Goal: Task Accomplishment & Management: Use online tool/utility

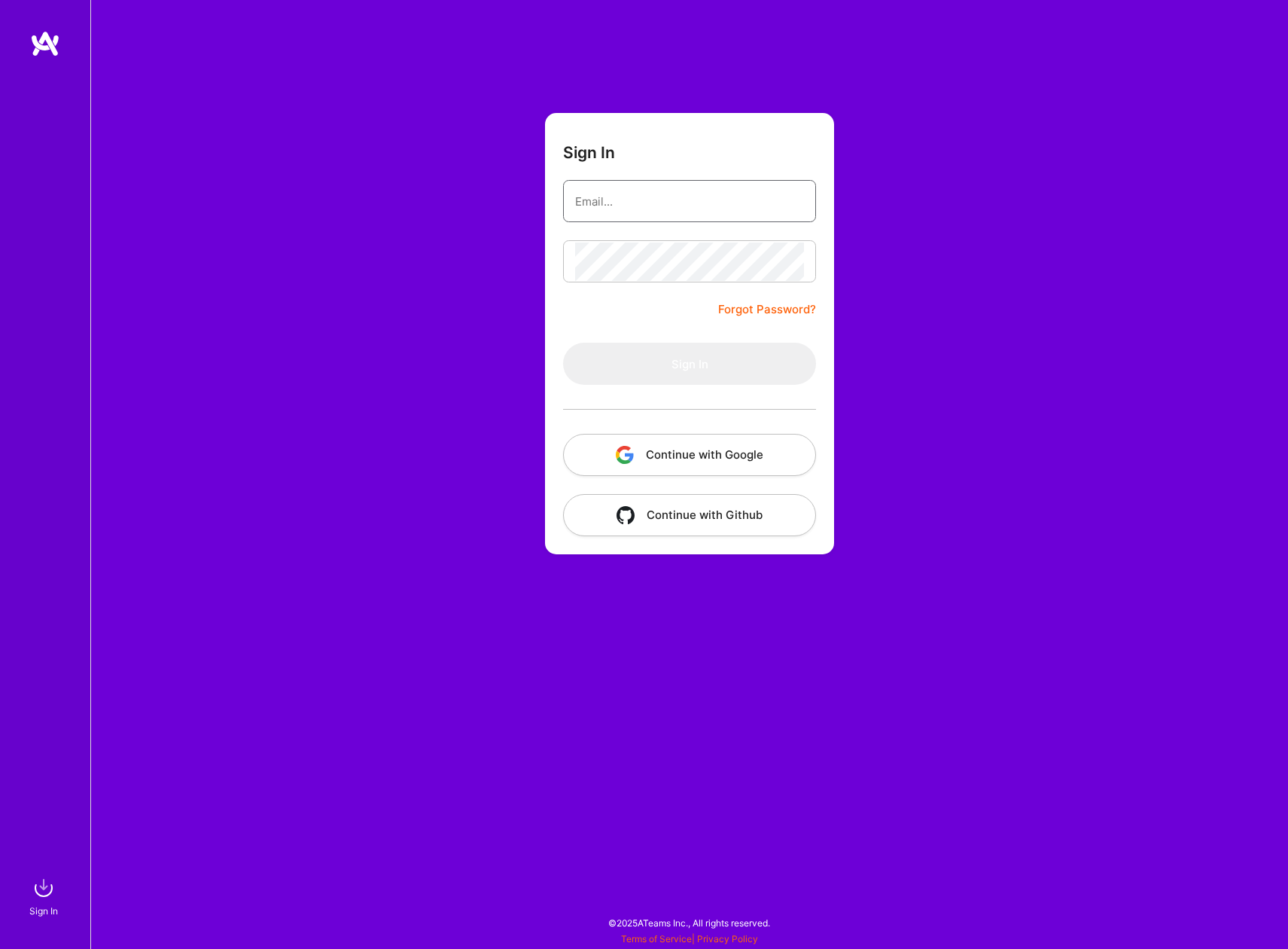
drag, startPoint x: 625, startPoint y: 202, endPoint x: 633, endPoint y: 200, distance: 8.2
click at [625, 202] on input "email" at bounding box center [690, 201] width 229 height 38
type input "[EMAIL_ADDRESS][DOMAIN_NAME]"
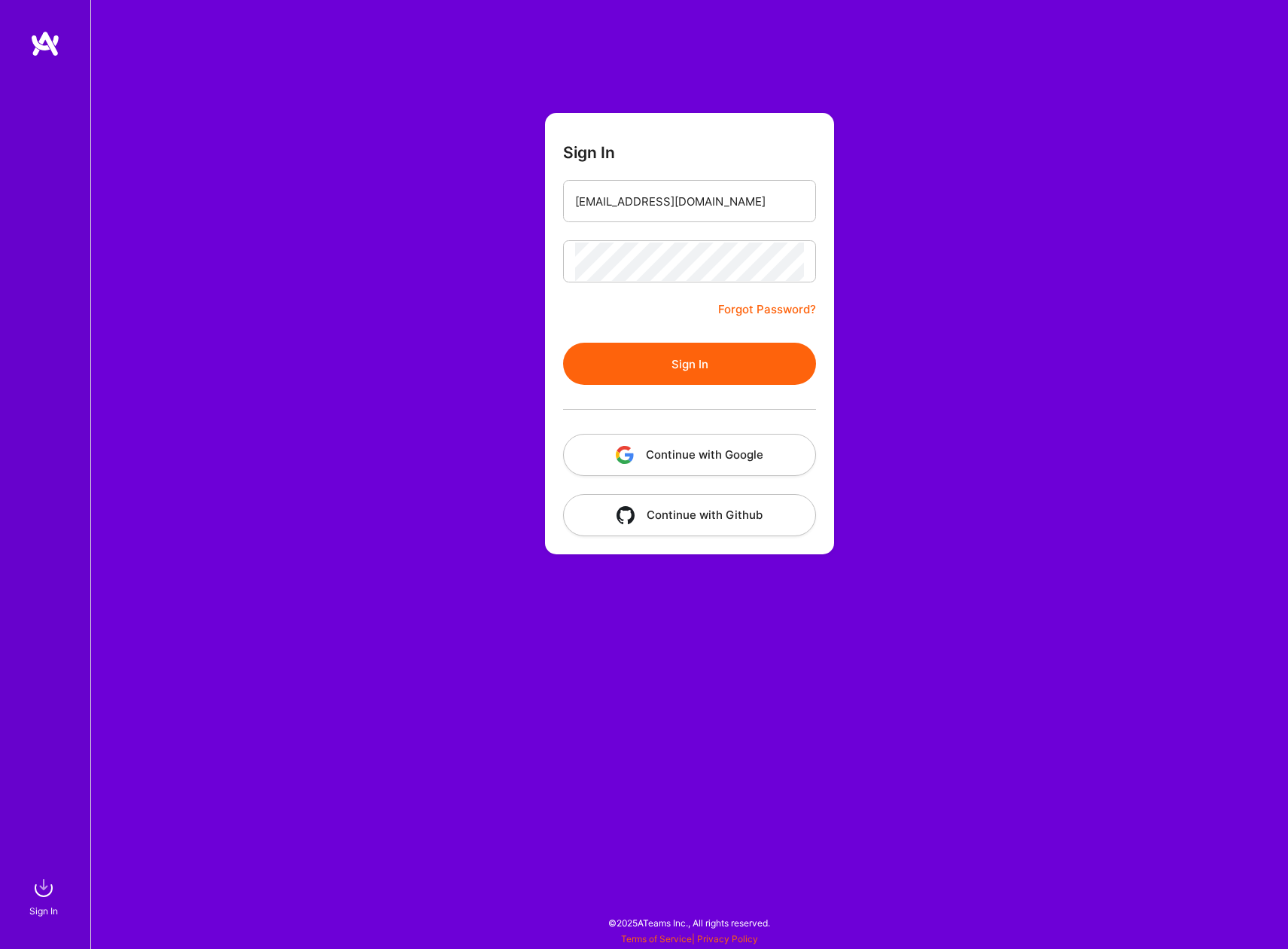
click at [674, 361] on button "Sign In" at bounding box center [689, 363] width 253 height 42
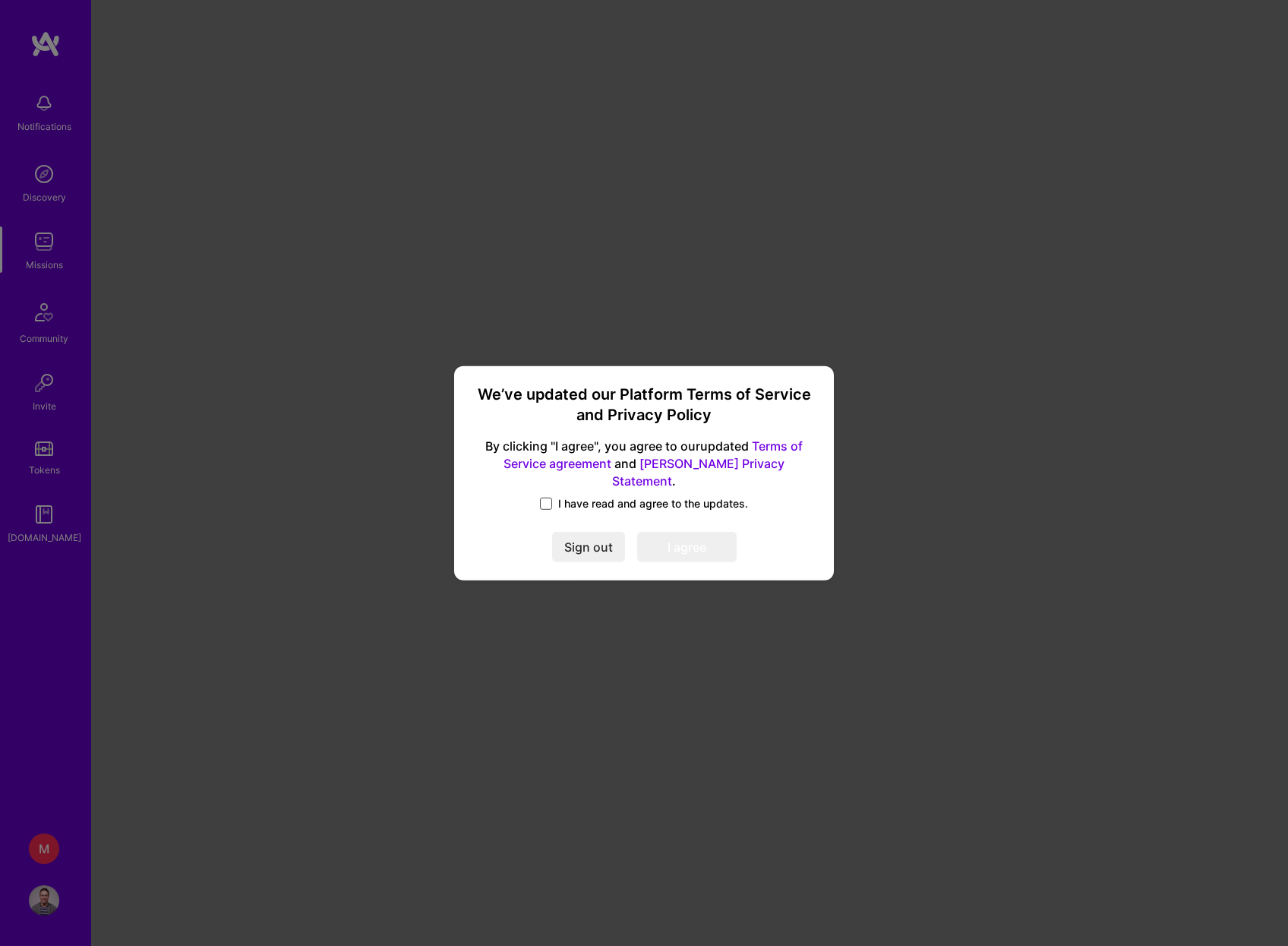
click at [541, 497] on span at bounding box center [546, 503] width 12 height 12
click at [0, 0] on input "I have read and agree to the updates." at bounding box center [0, 0] width 0 height 0
click at [684, 532] on button "I agree" at bounding box center [687, 547] width 99 height 30
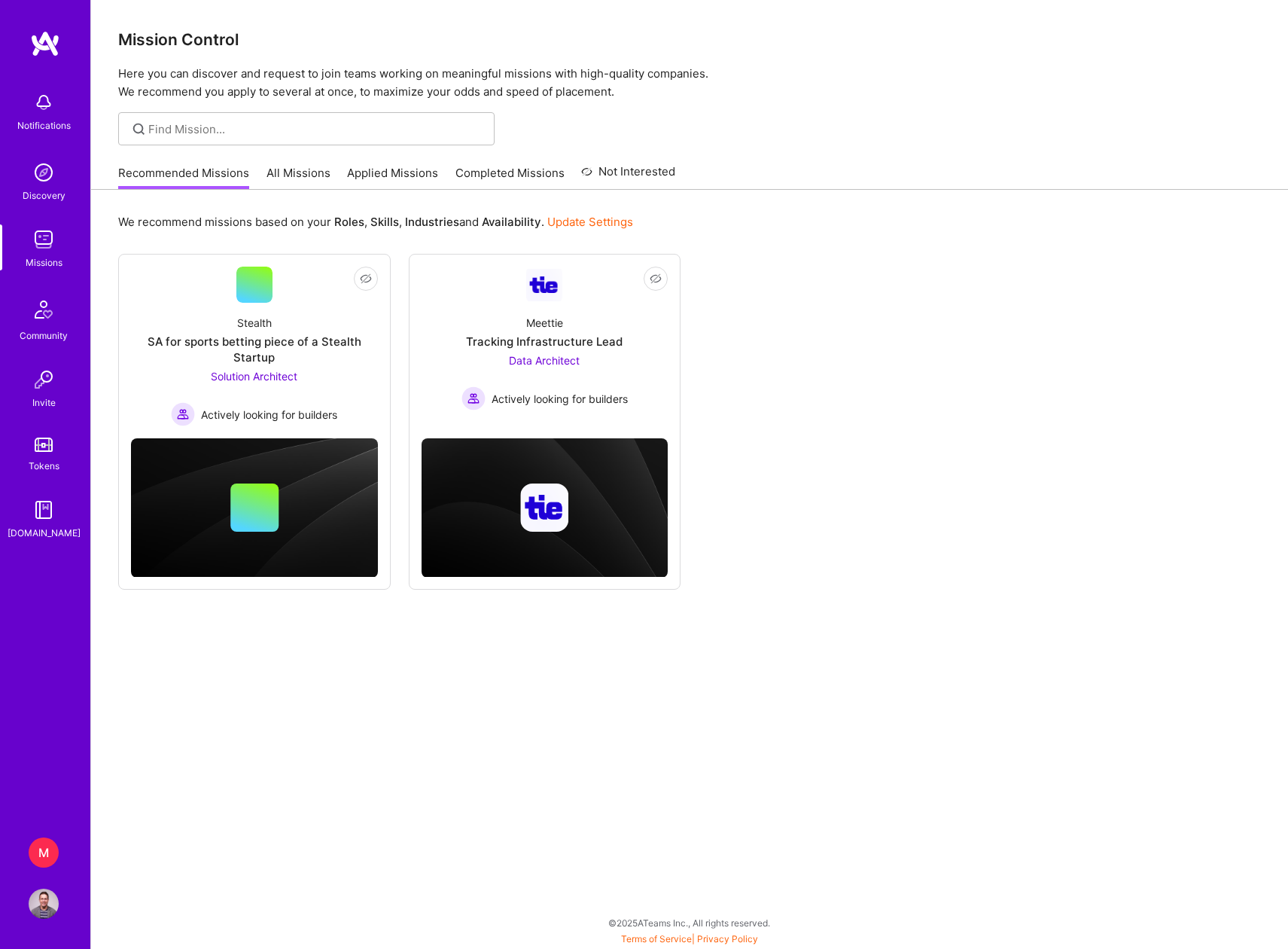
click at [42, 848] on div "M" at bounding box center [43, 852] width 30 height 30
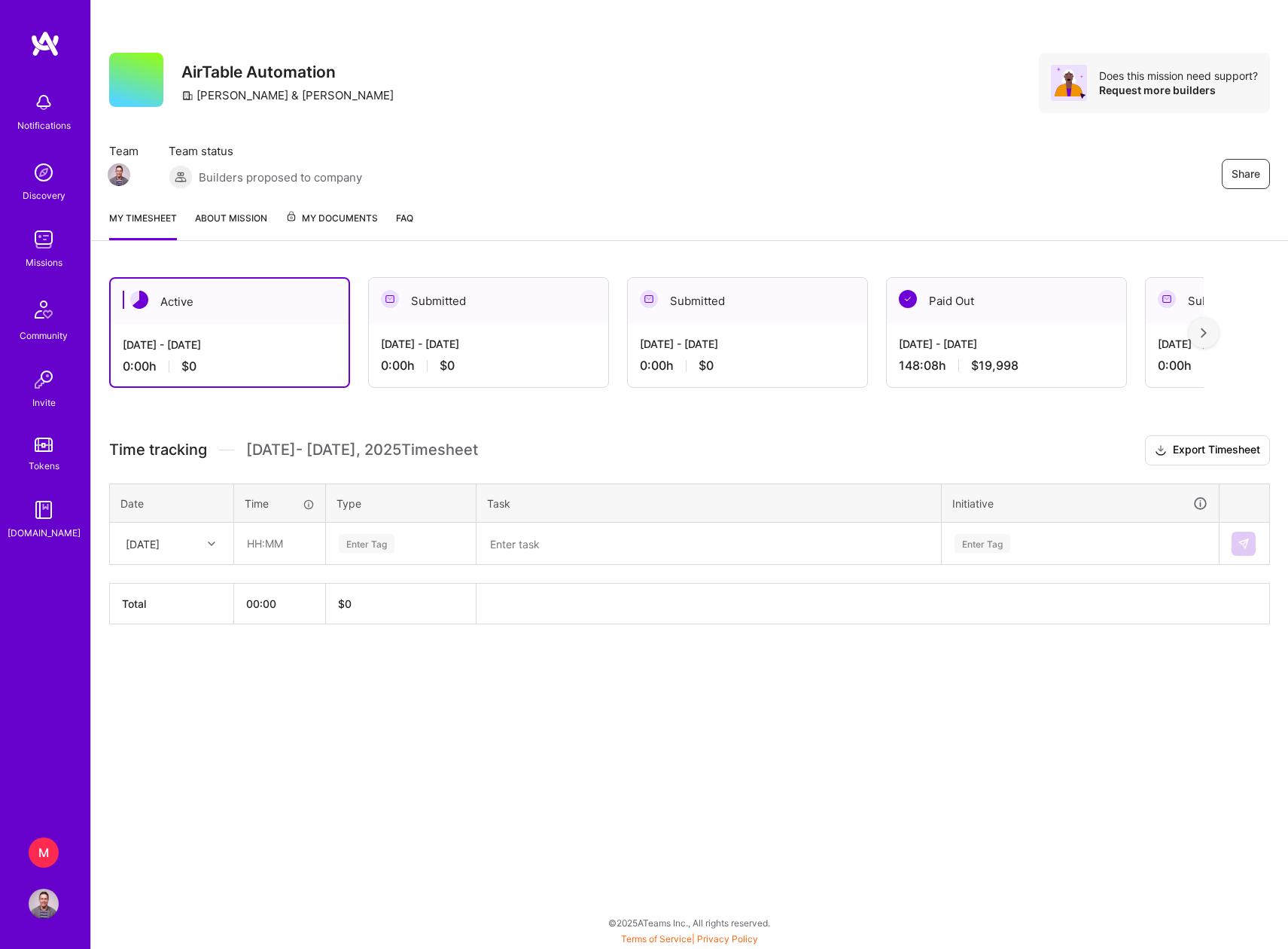
click at [963, 367] on div "148:08 h $19,998" at bounding box center [1007, 365] width 215 height 16
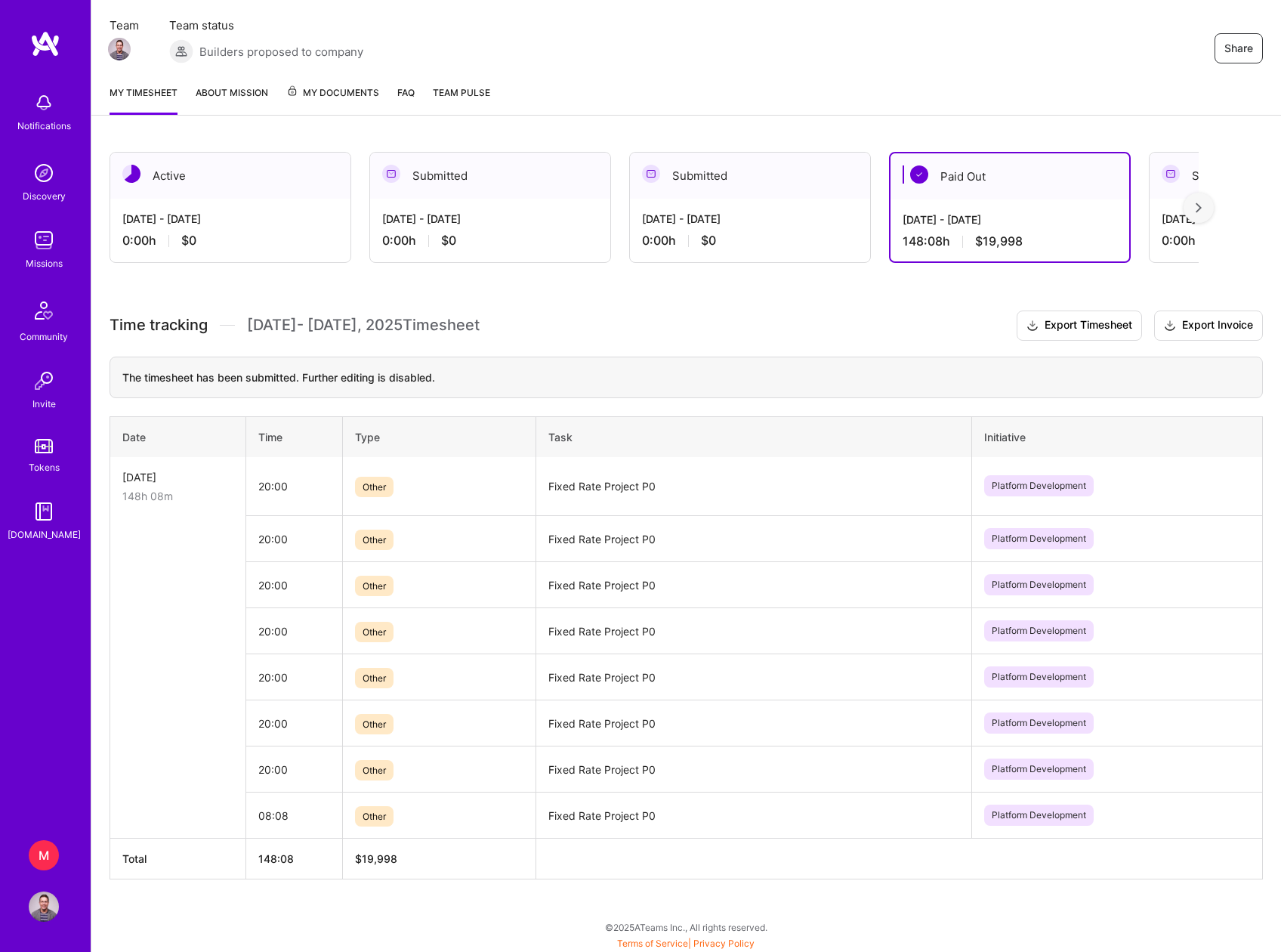
scroll to position [128, 0]
drag, startPoint x: 653, startPoint y: 487, endPoint x: 550, endPoint y: 493, distance: 103.2
click at [550, 493] on td "Fixed Rate Project P0" at bounding box center [754, 484] width 436 height 59
copy td "Fixed Rate Project P0"
click at [220, 185] on div "Active" at bounding box center [230, 174] width 240 height 46
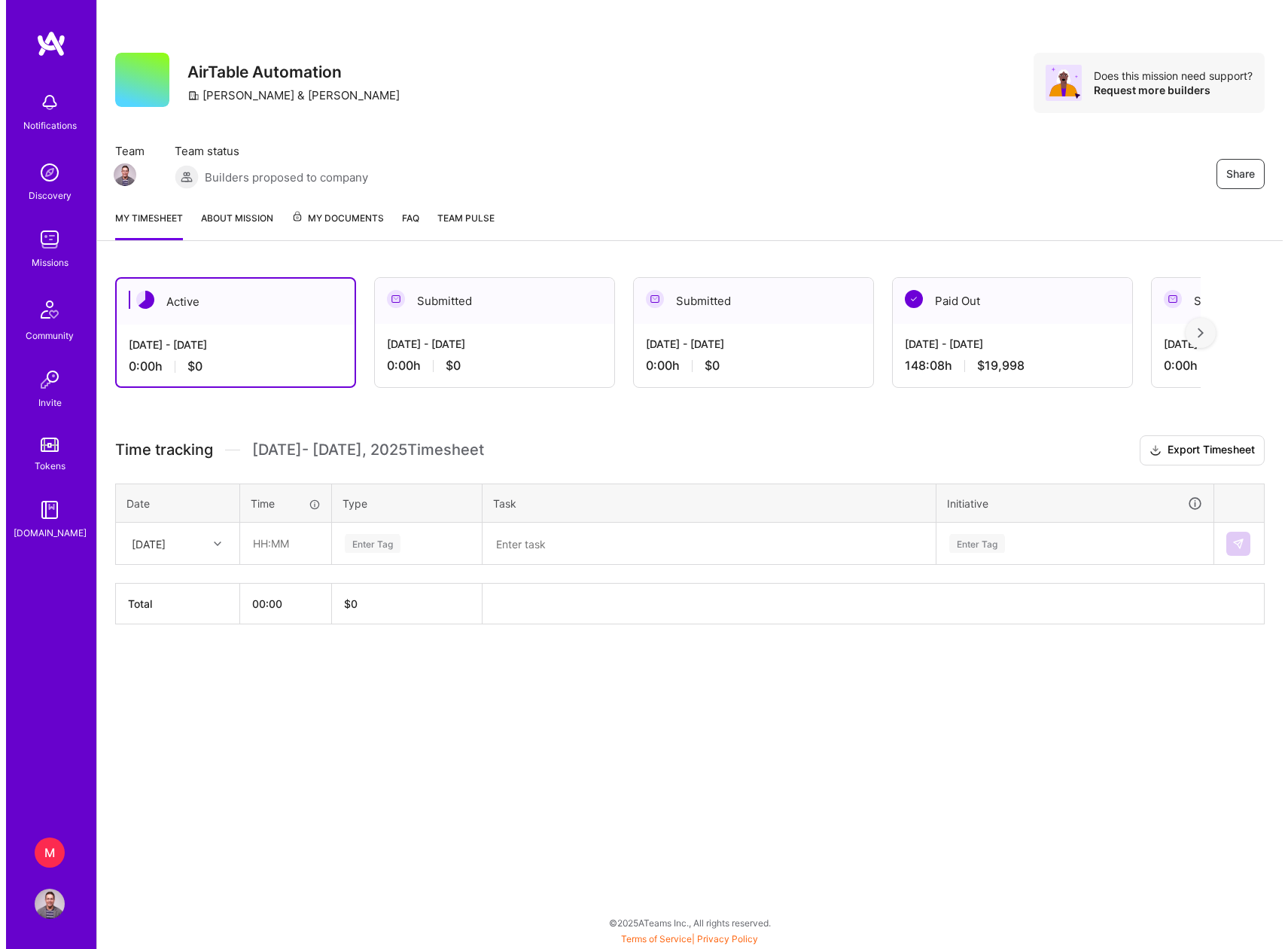
scroll to position [0, 0]
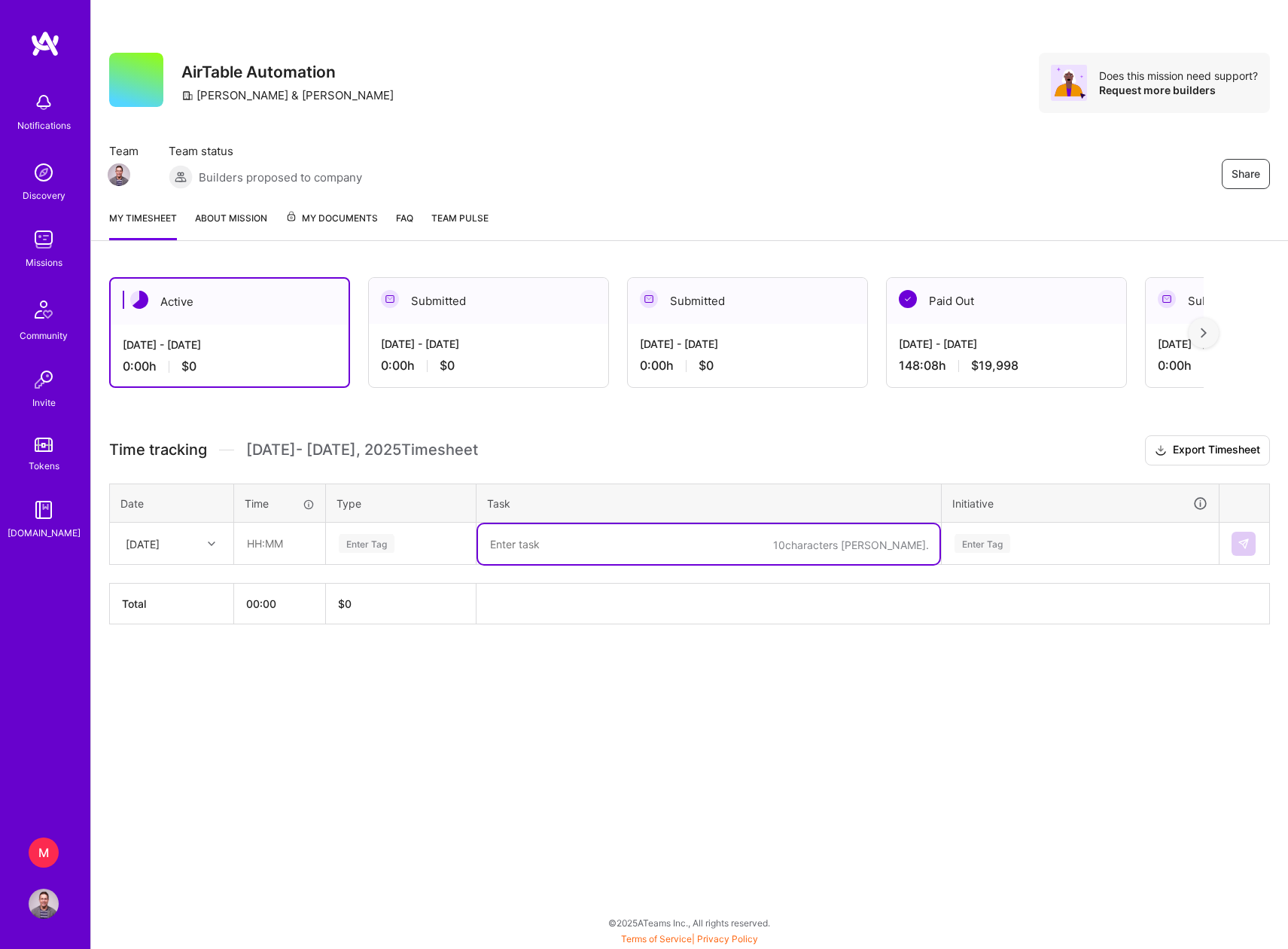
click at [520, 544] on textarea at bounding box center [709, 544] width 461 height 40
paste textarea "Fixed Rate Project P0"
type textarea "Fixed Rate Project P0"
click at [979, 543] on div "Enter Tag" at bounding box center [982, 543] width 56 height 24
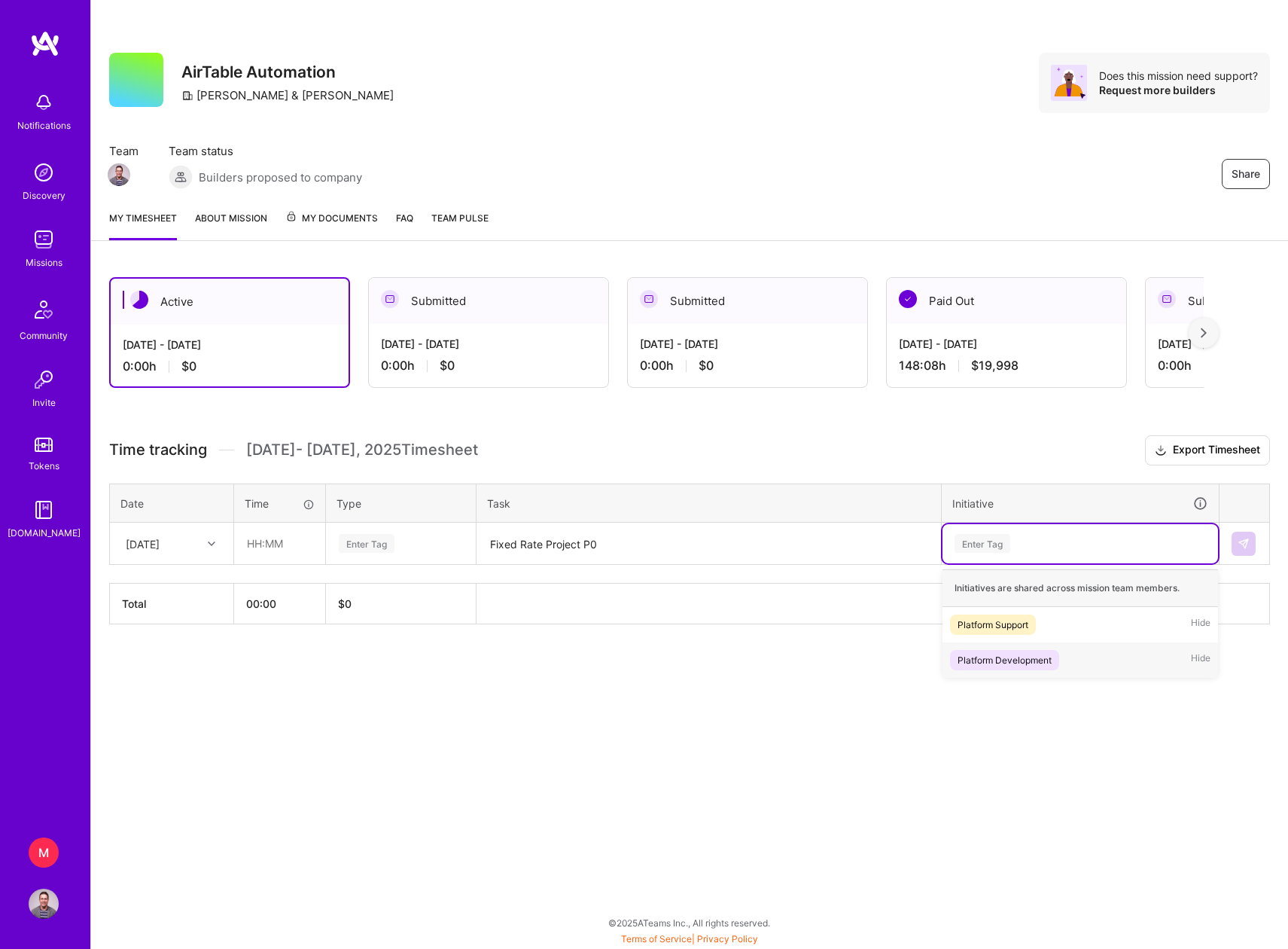
click at [997, 657] on div "Platform Development" at bounding box center [1004, 659] width 94 height 16
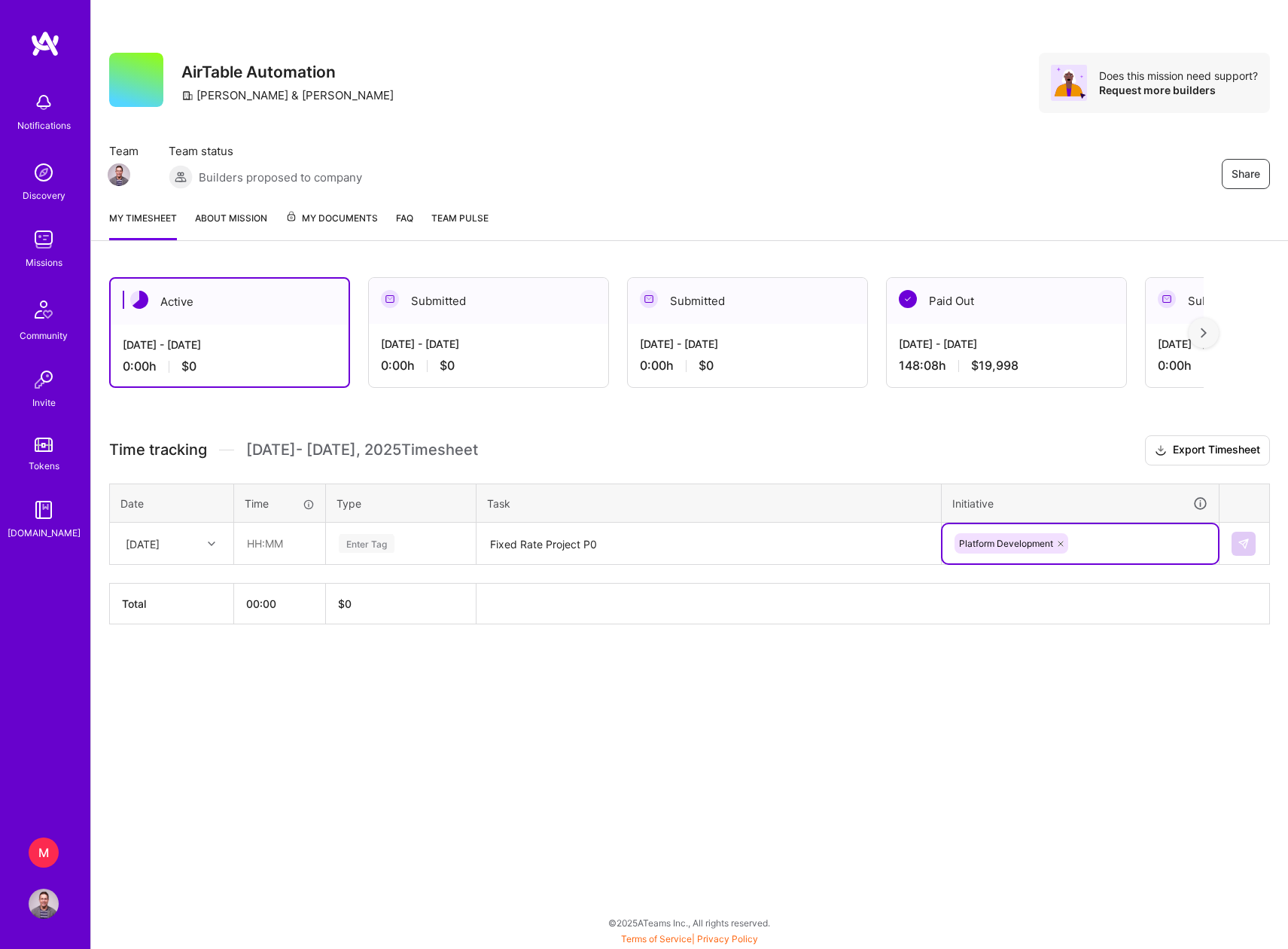
click at [365, 540] on div "Enter Tag" at bounding box center [366, 543] width 56 height 24
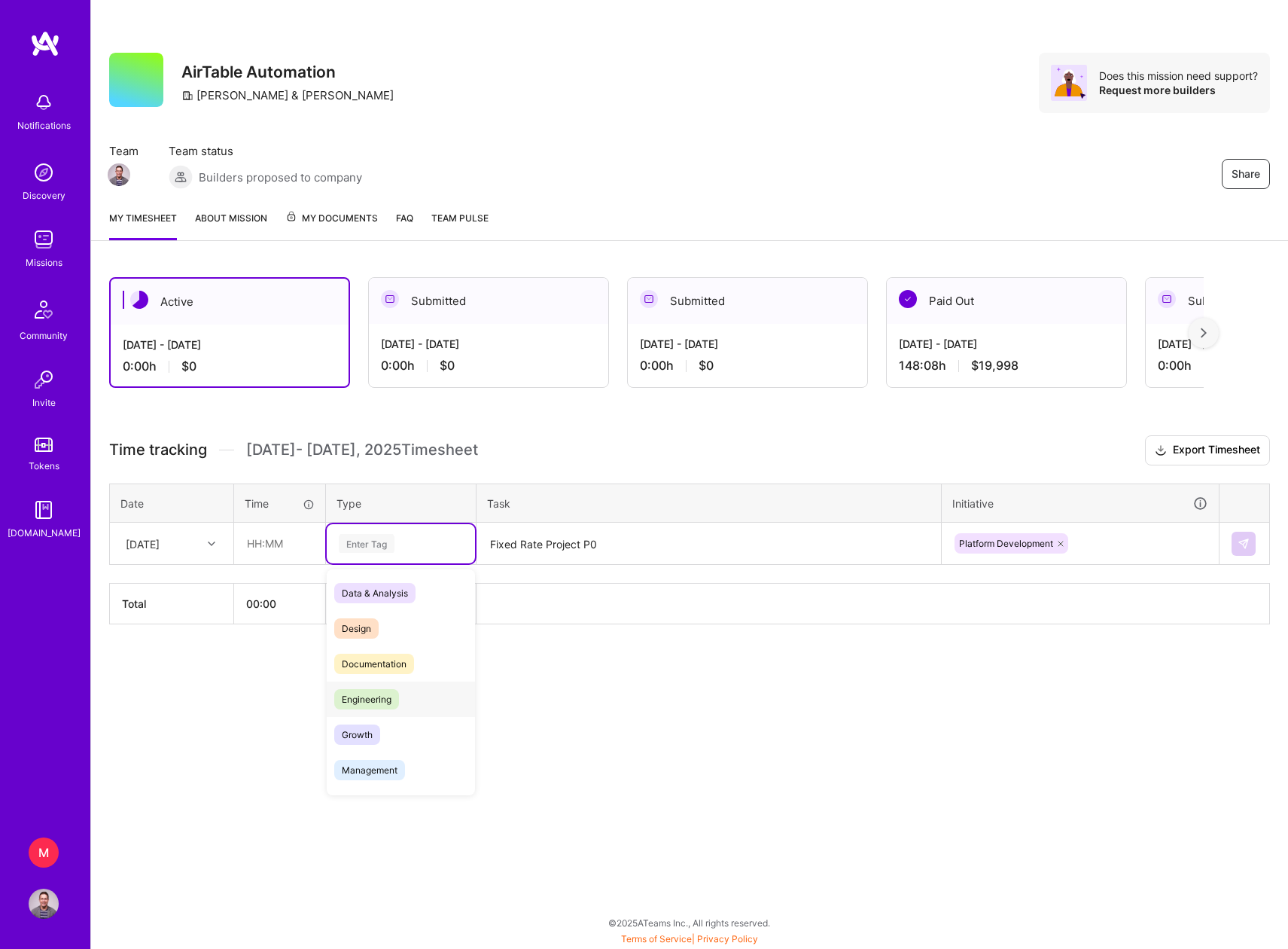
click at [383, 700] on span "Engineering" at bounding box center [367, 699] width 65 height 21
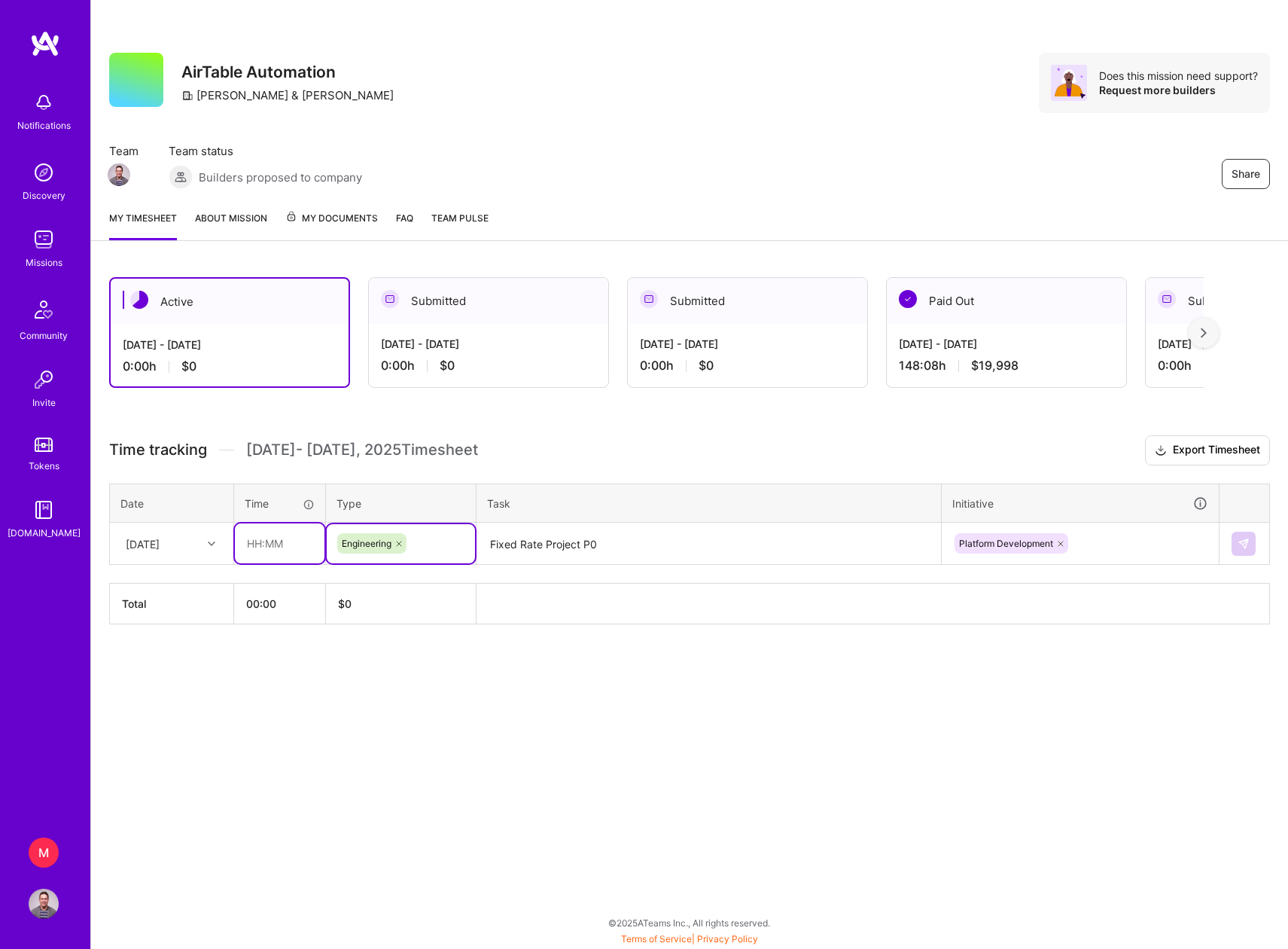
click at [280, 544] on input "text" at bounding box center [279, 543] width 89 height 40
click at [1239, 543] on img at bounding box center [1244, 544] width 12 height 12
click at [254, 543] on input "24:00" at bounding box center [279, 543] width 89 height 40
type input "20:00"
click at [1241, 542] on img at bounding box center [1244, 544] width 12 height 12
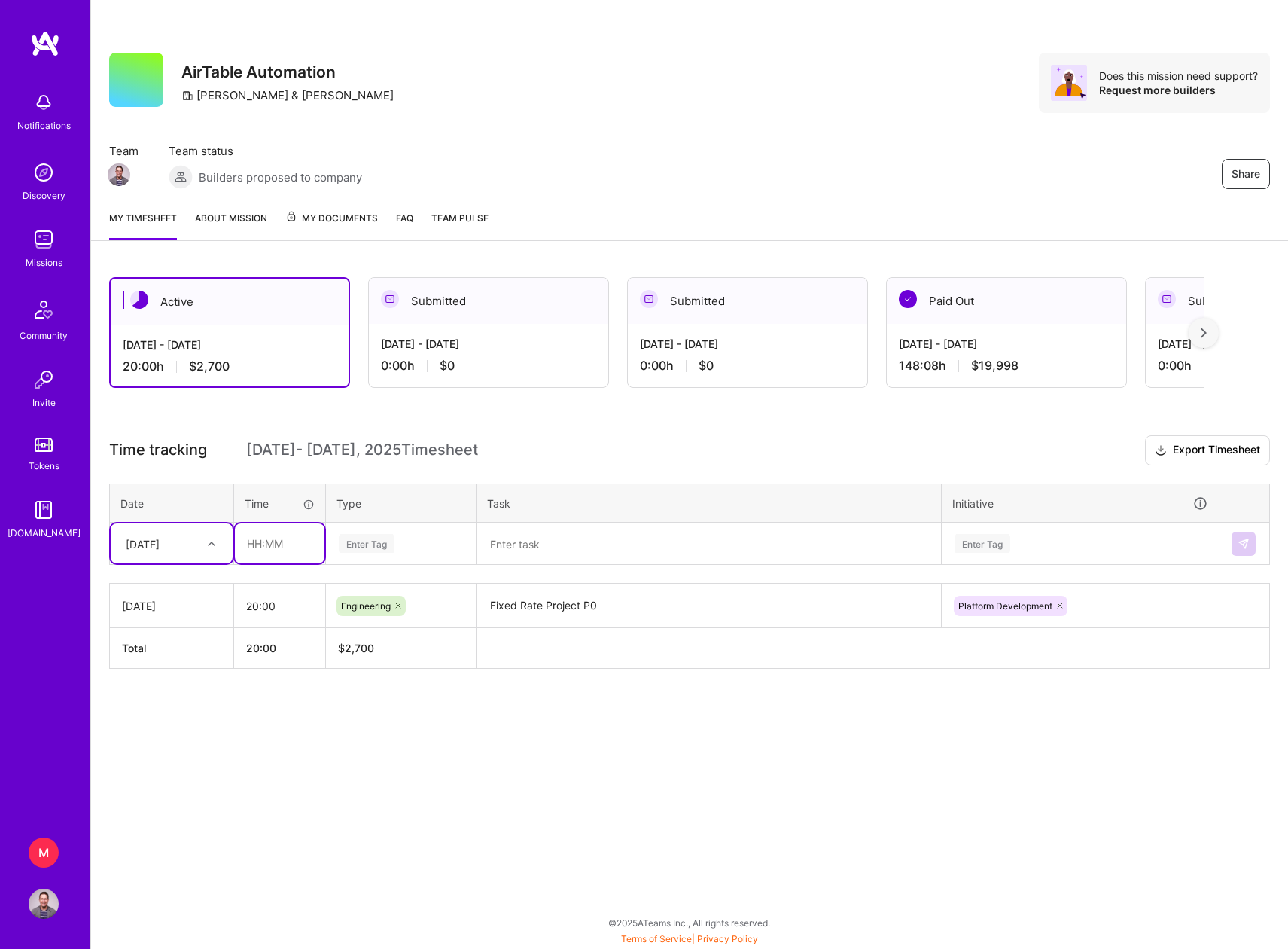
click at [263, 545] on input "text" at bounding box center [279, 543] width 89 height 40
type input "20:00"
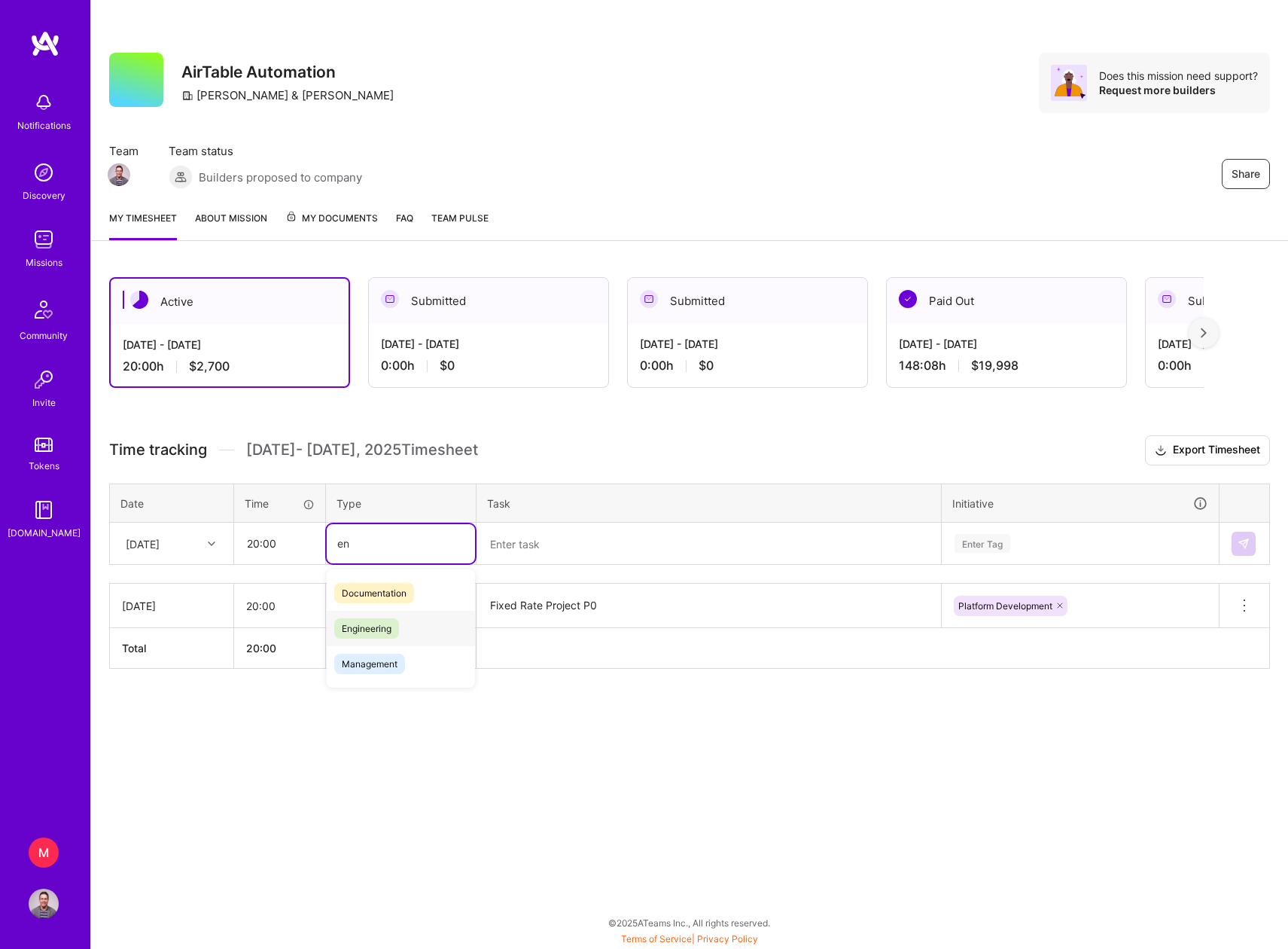
type input "e"
click at [374, 698] on span "Engineering" at bounding box center [367, 699] width 65 height 21
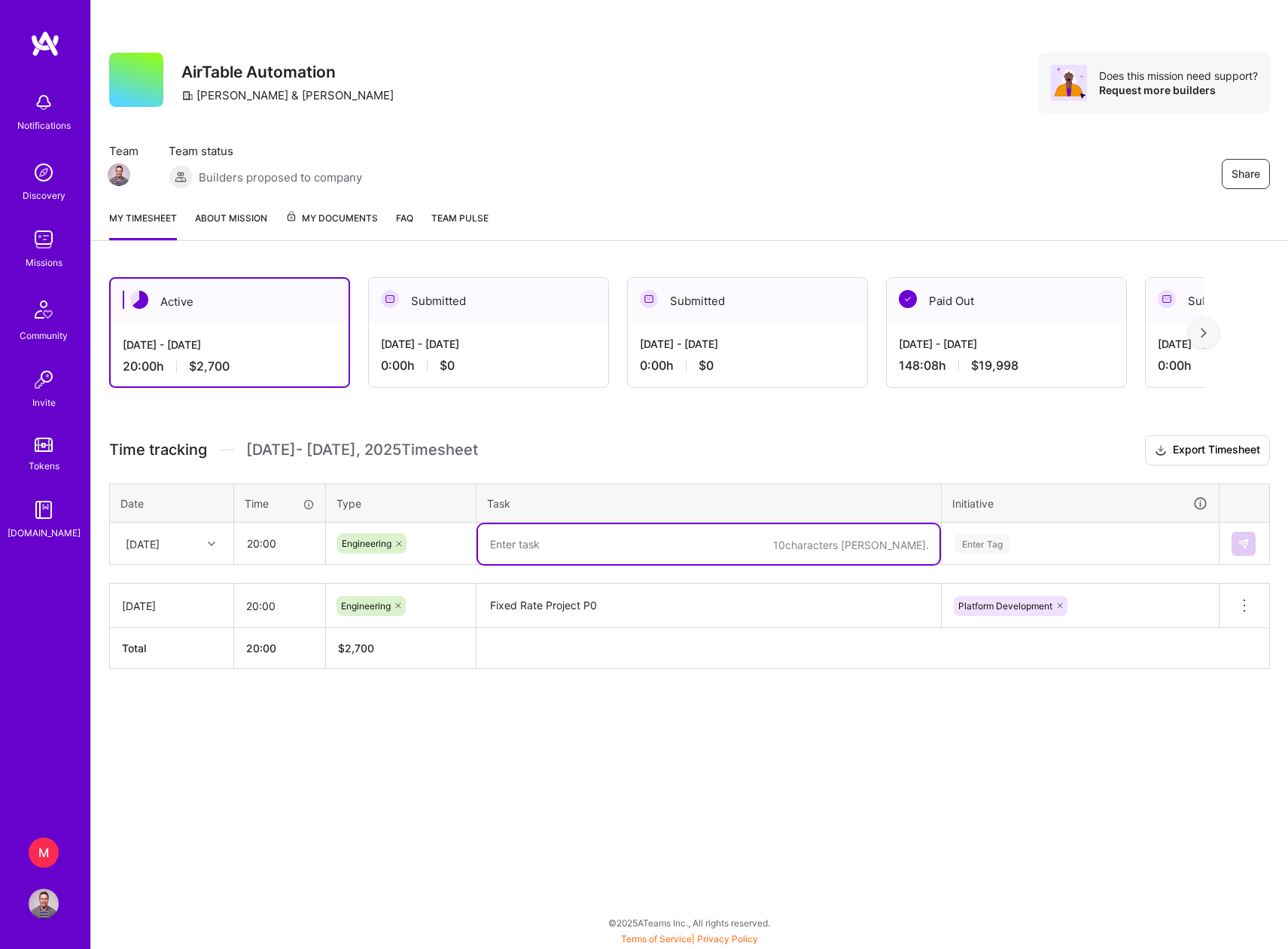
click at [520, 552] on textarea at bounding box center [709, 544] width 461 height 40
paste textarea "Fixed Rate Project P0"
type textarea "Fixed Rate Project P0"
click at [991, 542] on div "Enter Tag" at bounding box center [982, 543] width 56 height 24
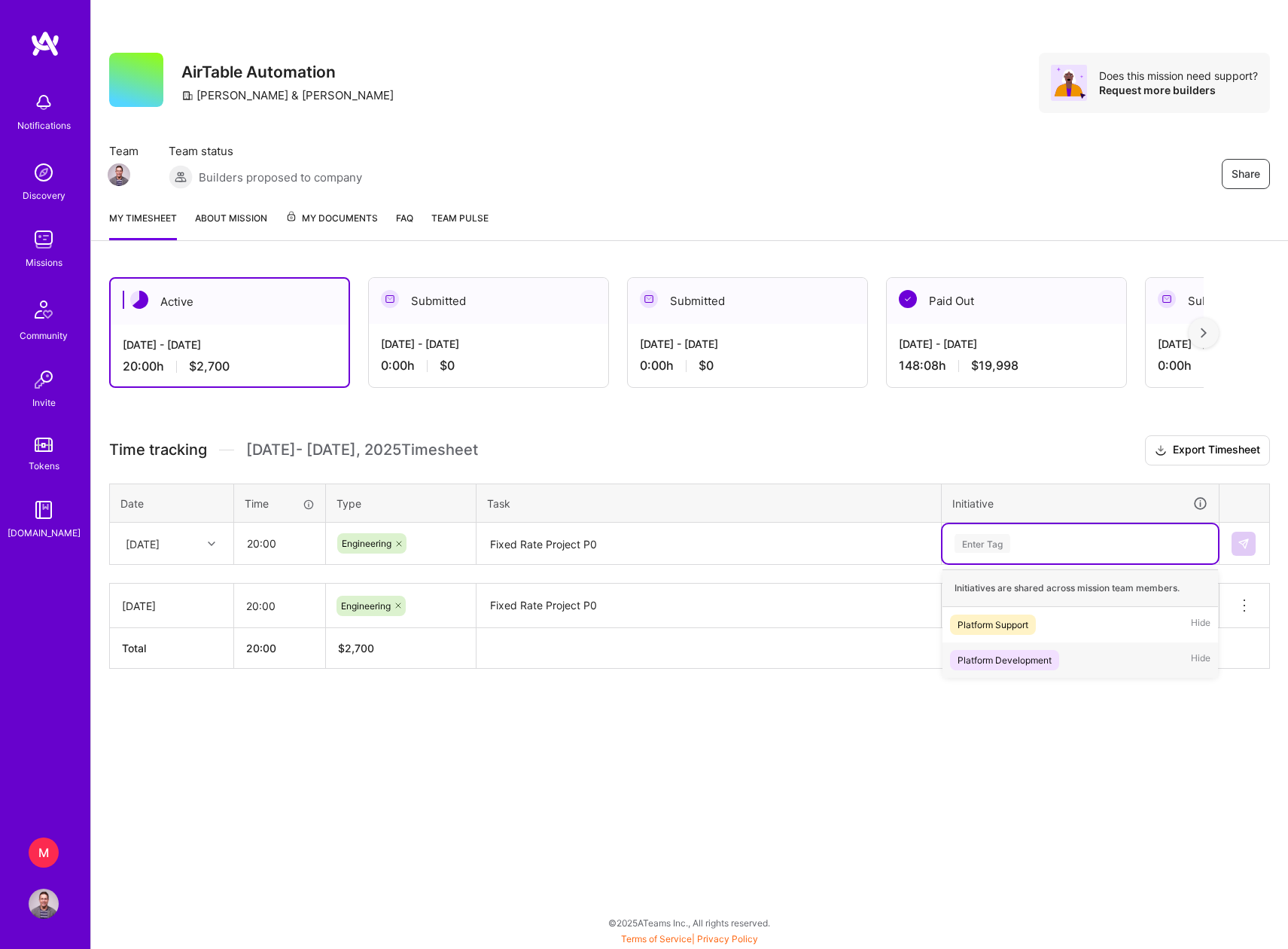
click at [996, 659] on div "Platform Development" at bounding box center [1004, 659] width 94 height 16
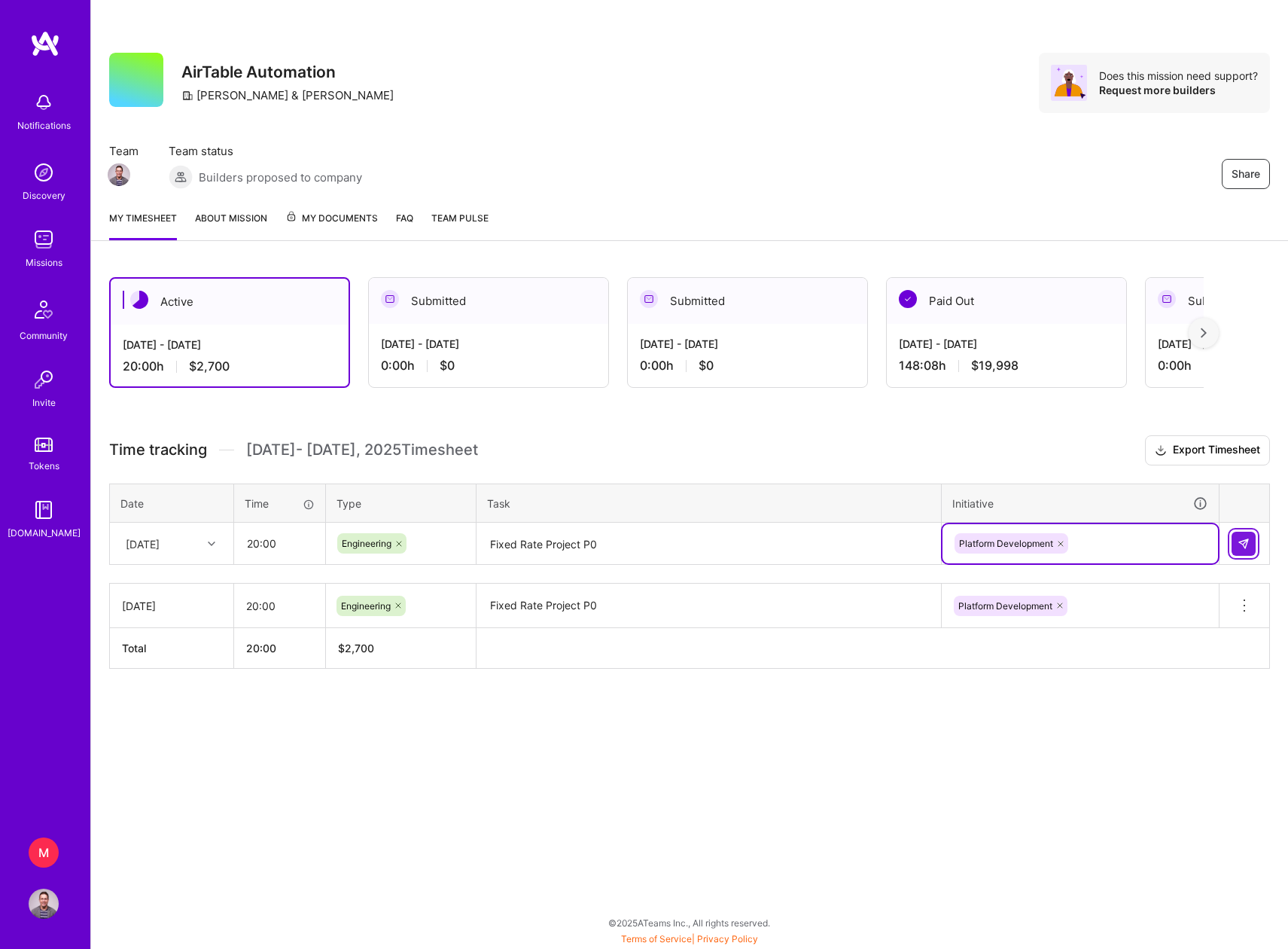
click at [1247, 541] on img at bounding box center [1244, 544] width 12 height 12
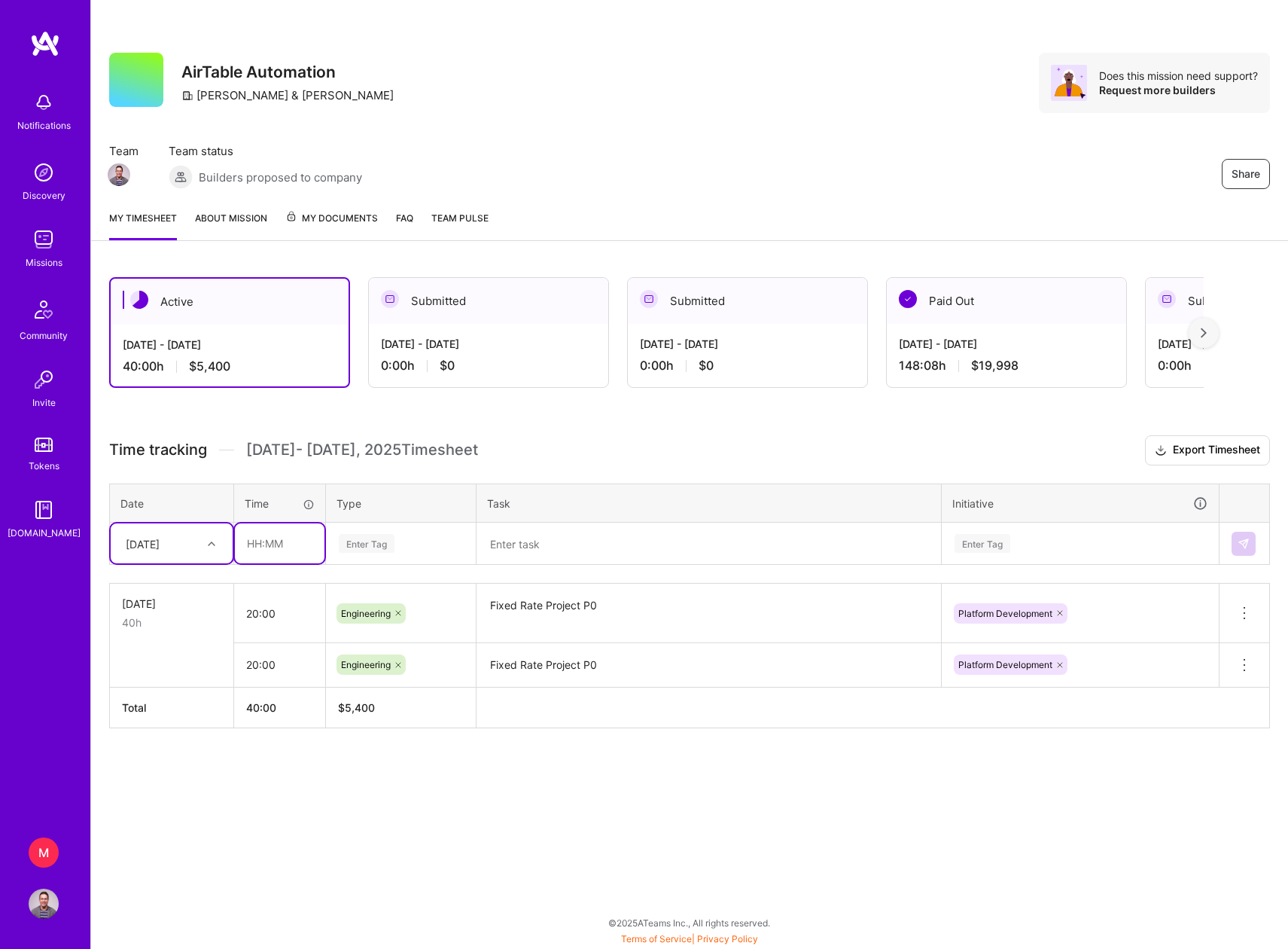
click at [261, 543] on input "text" at bounding box center [279, 543] width 89 height 40
type input "20:00"
click at [355, 543] on div "Enter Tag" at bounding box center [366, 543] width 56 height 24
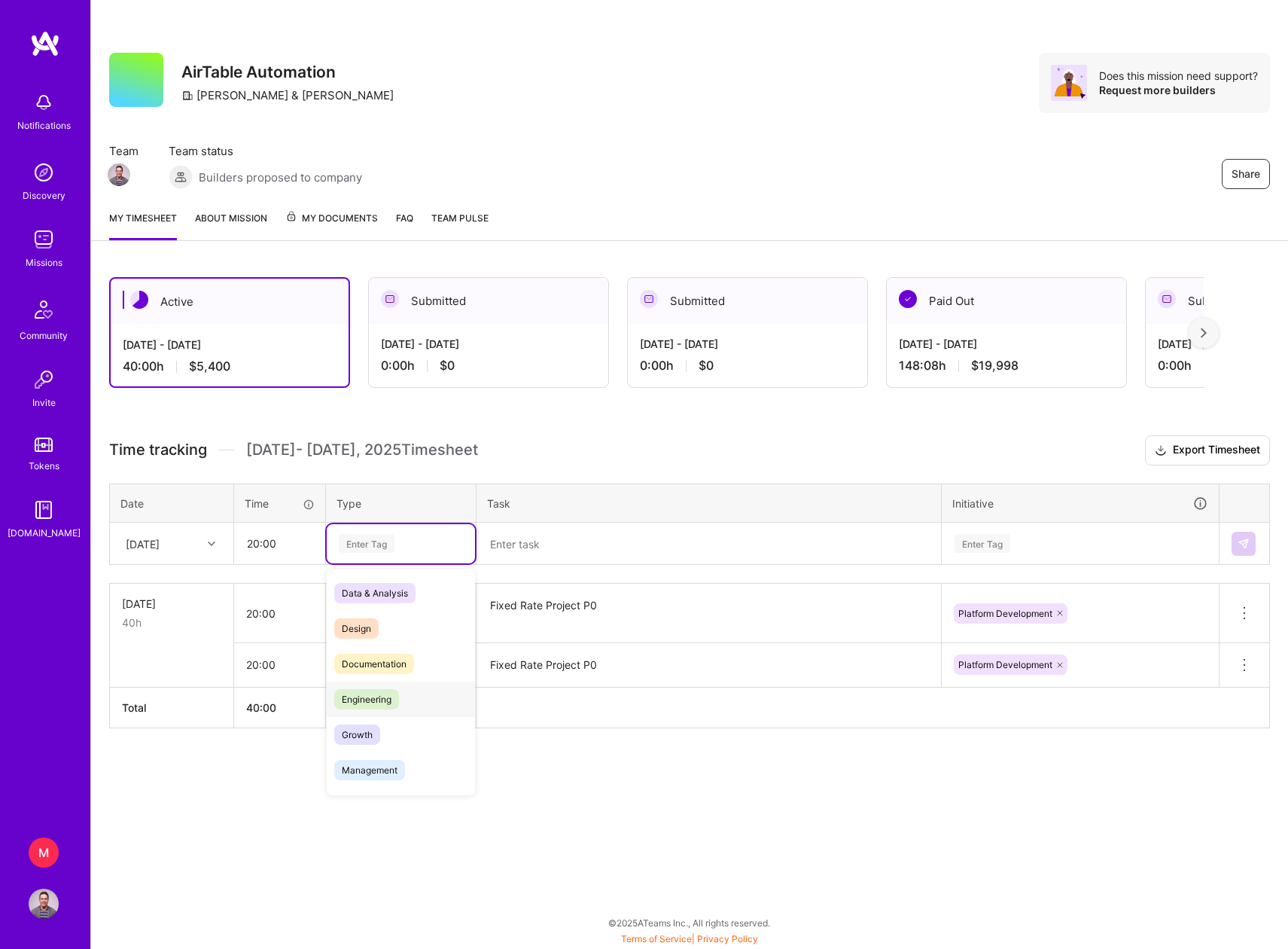
click at [387, 696] on span "Engineering" at bounding box center [367, 699] width 65 height 21
click at [517, 544] on textarea at bounding box center [709, 544] width 461 height 40
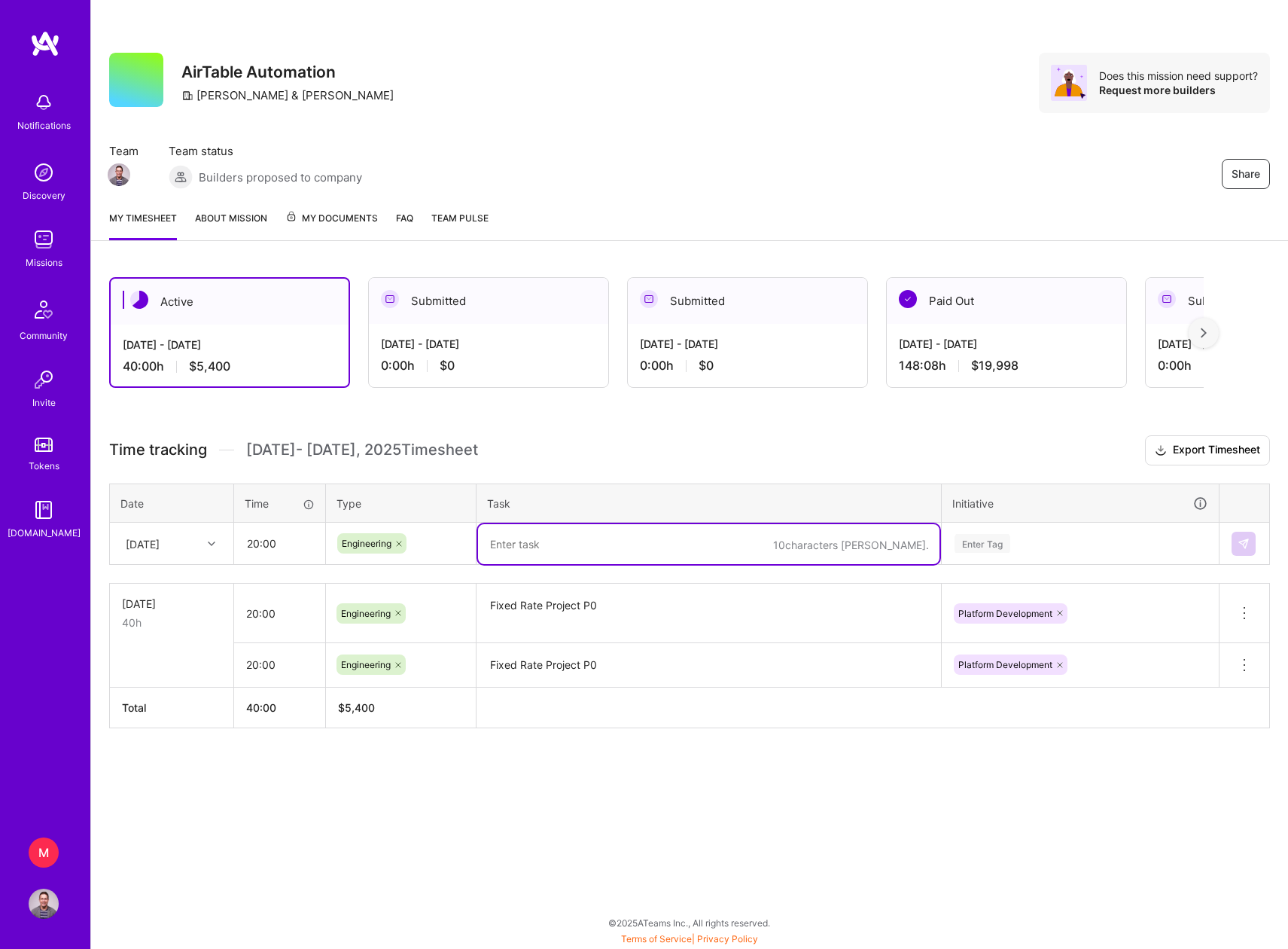
paste textarea "Fixed Rate Project P0"
type textarea "Fixed Rate Project P0"
click at [984, 543] on div "Enter Tag" at bounding box center [982, 543] width 56 height 24
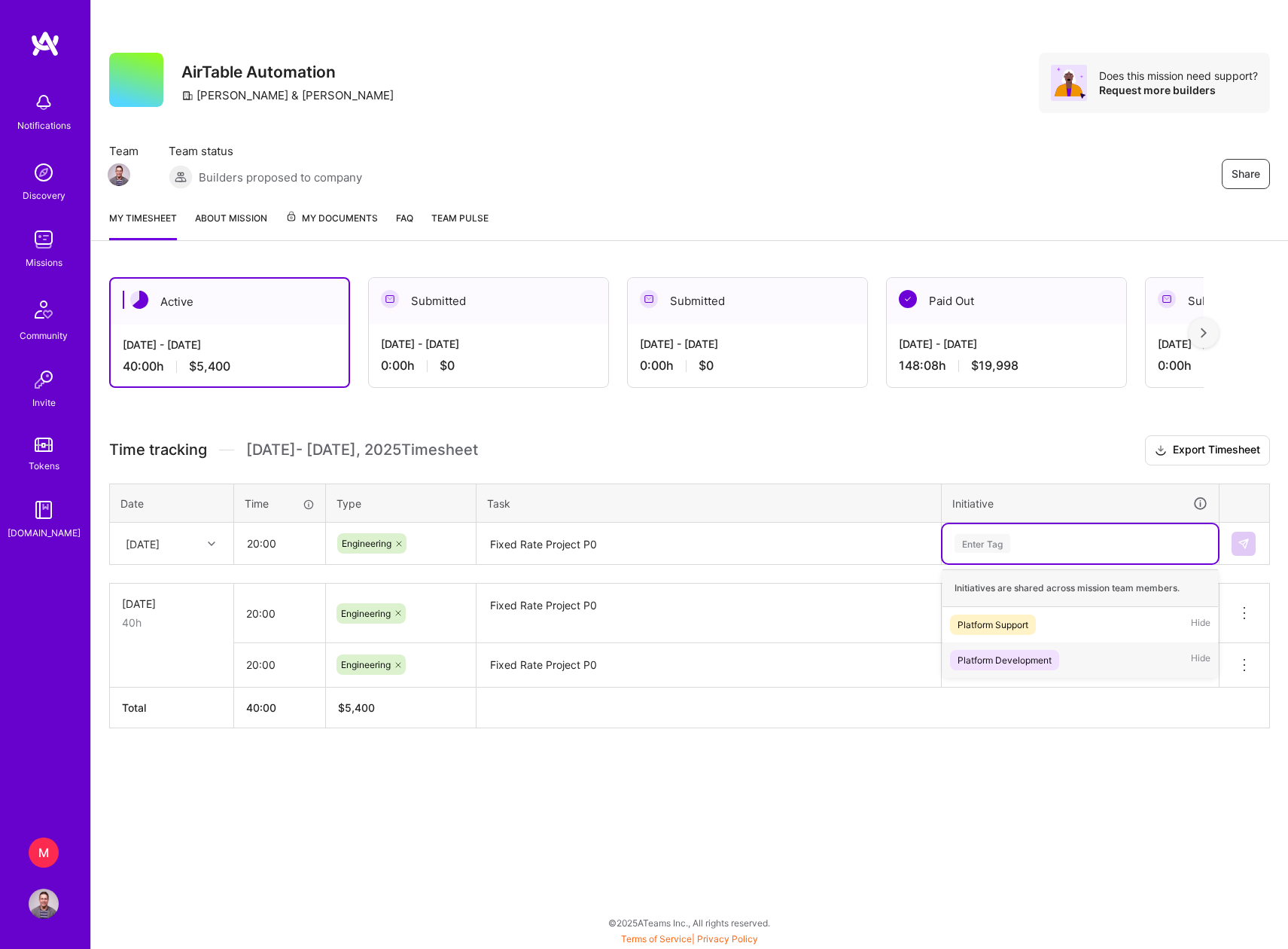
click at [1006, 655] on div "Platform Development" at bounding box center [1004, 659] width 94 height 16
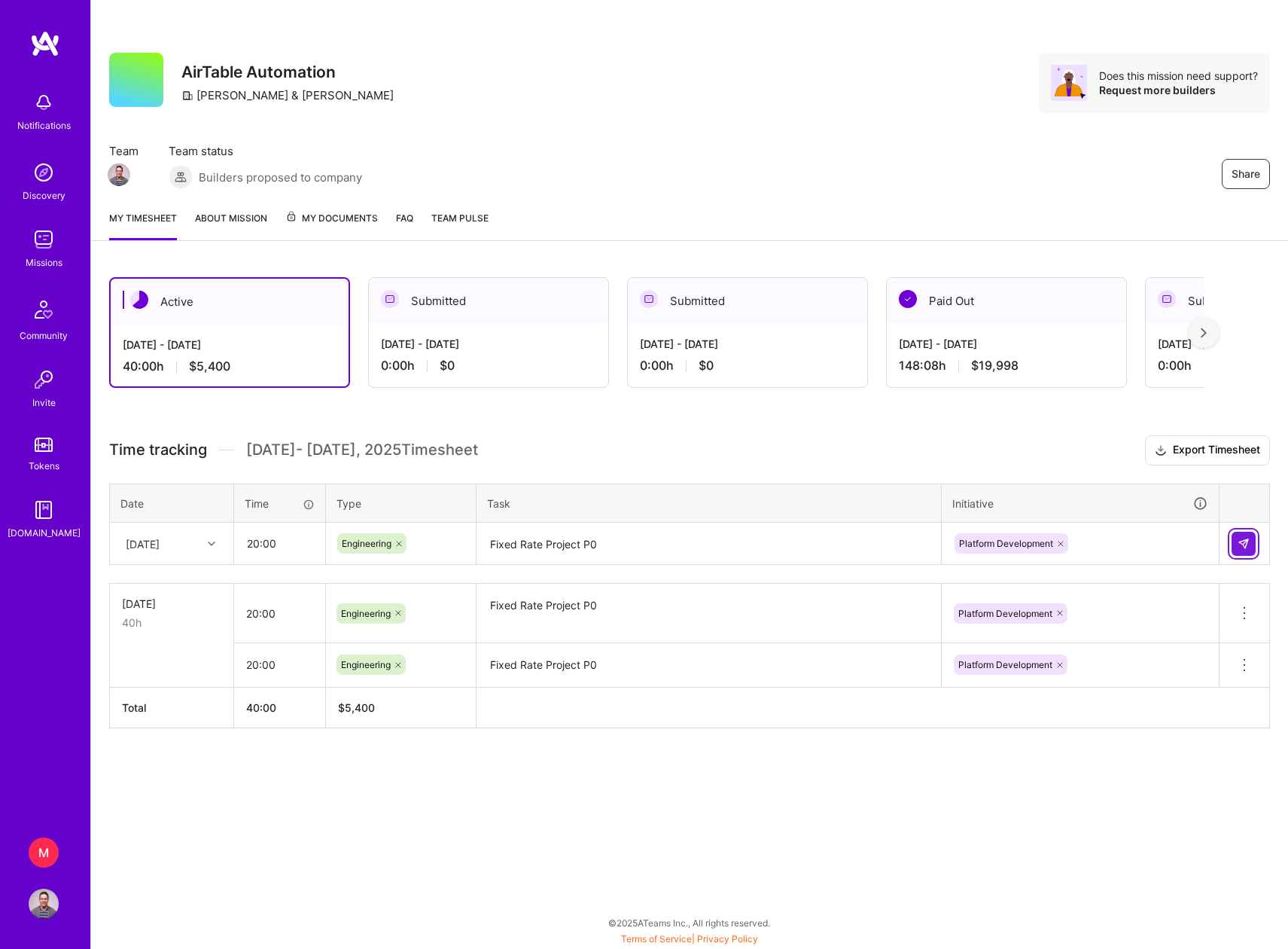
click at [1248, 540] on img at bounding box center [1244, 544] width 12 height 12
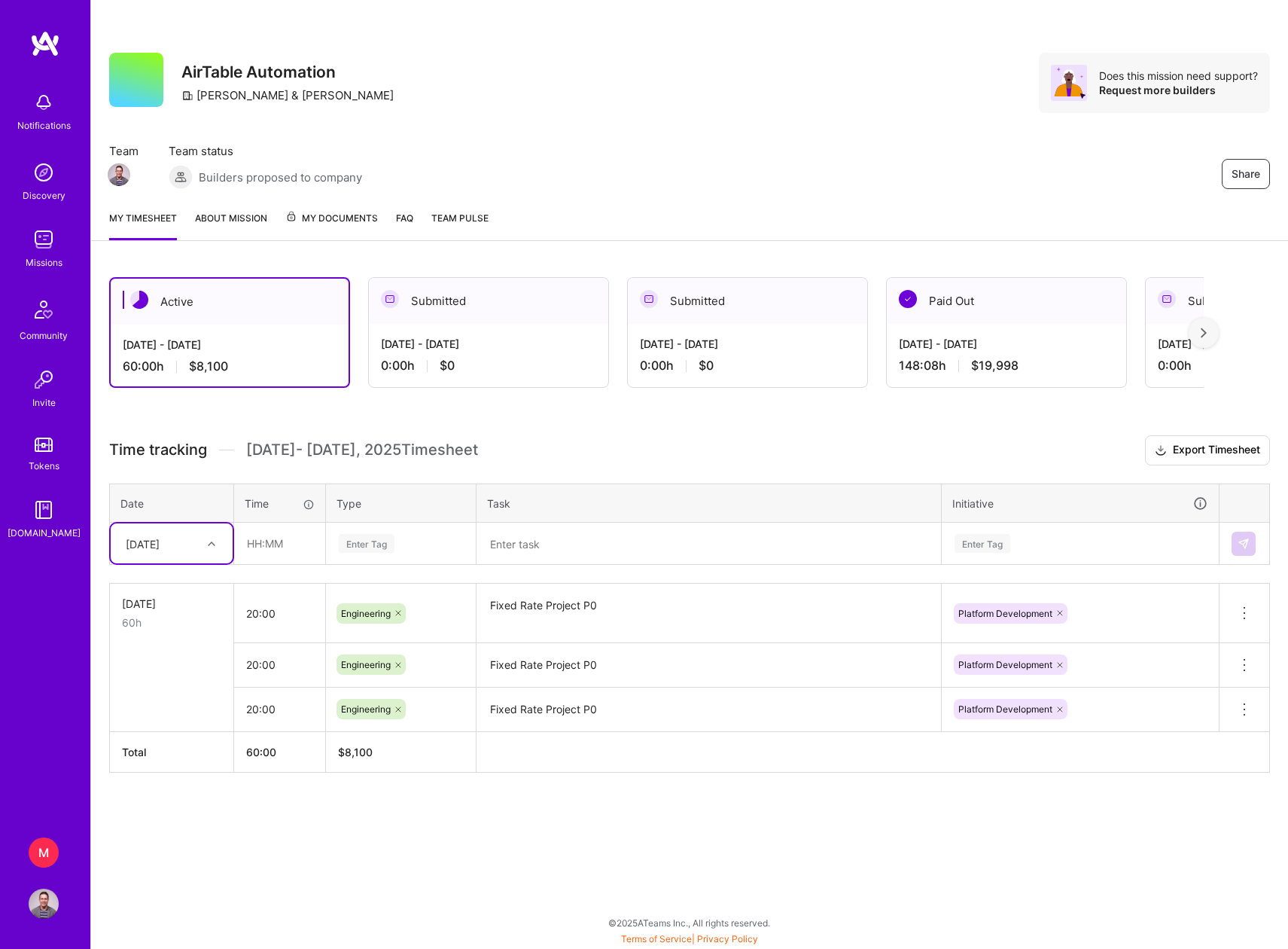
click at [371, 542] on div "Enter Tag" at bounding box center [366, 543] width 56 height 24
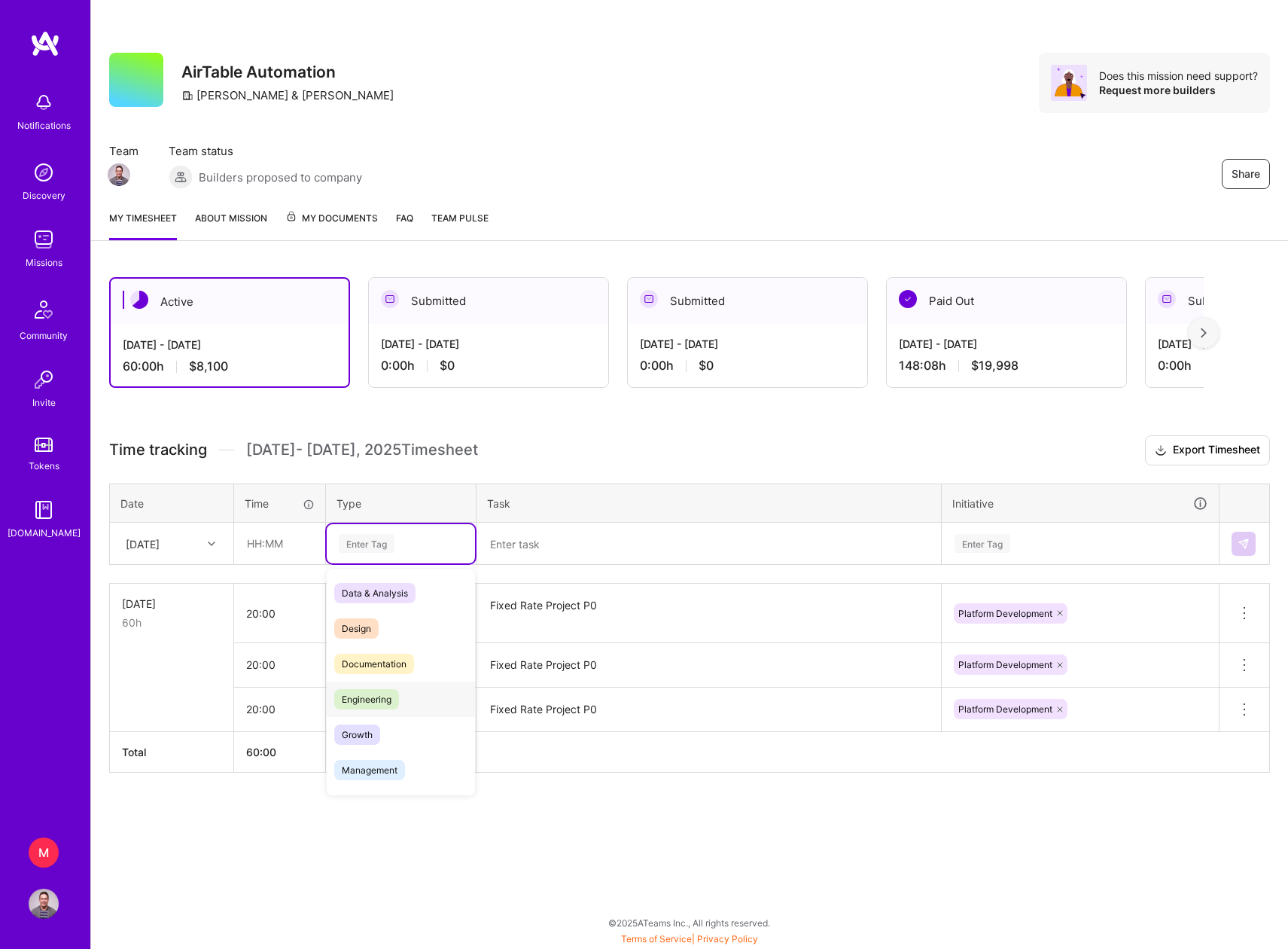
click at [381, 696] on span "Engineering" at bounding box center [367, 699] width 65 height 21
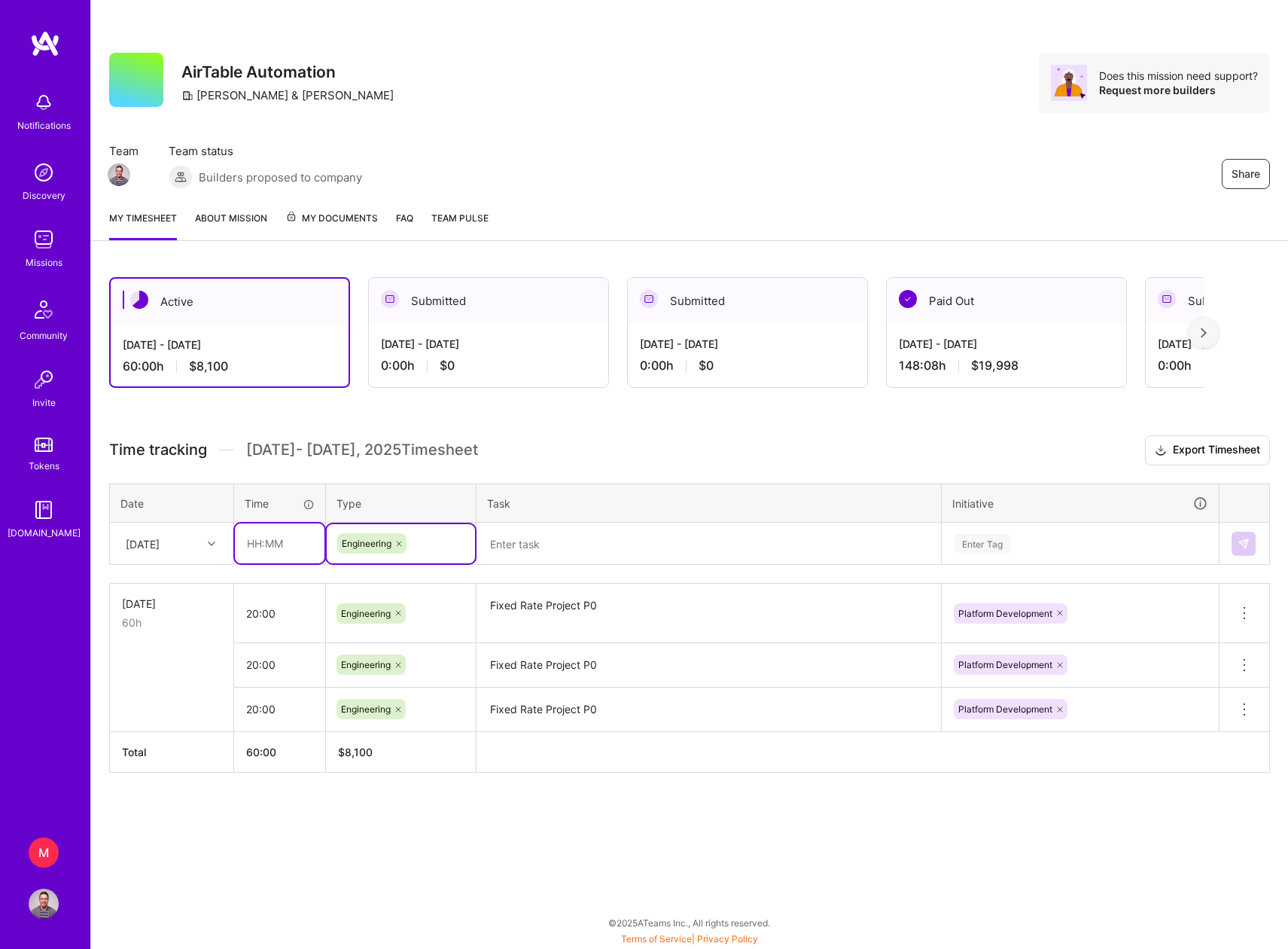
click at [279, 546] on input "text" at bounding box center [279, 543] width 89 height 40
type input "20:00"
click at [520, 543] on textarea at bounding box center [709, 544] width 461 height 40
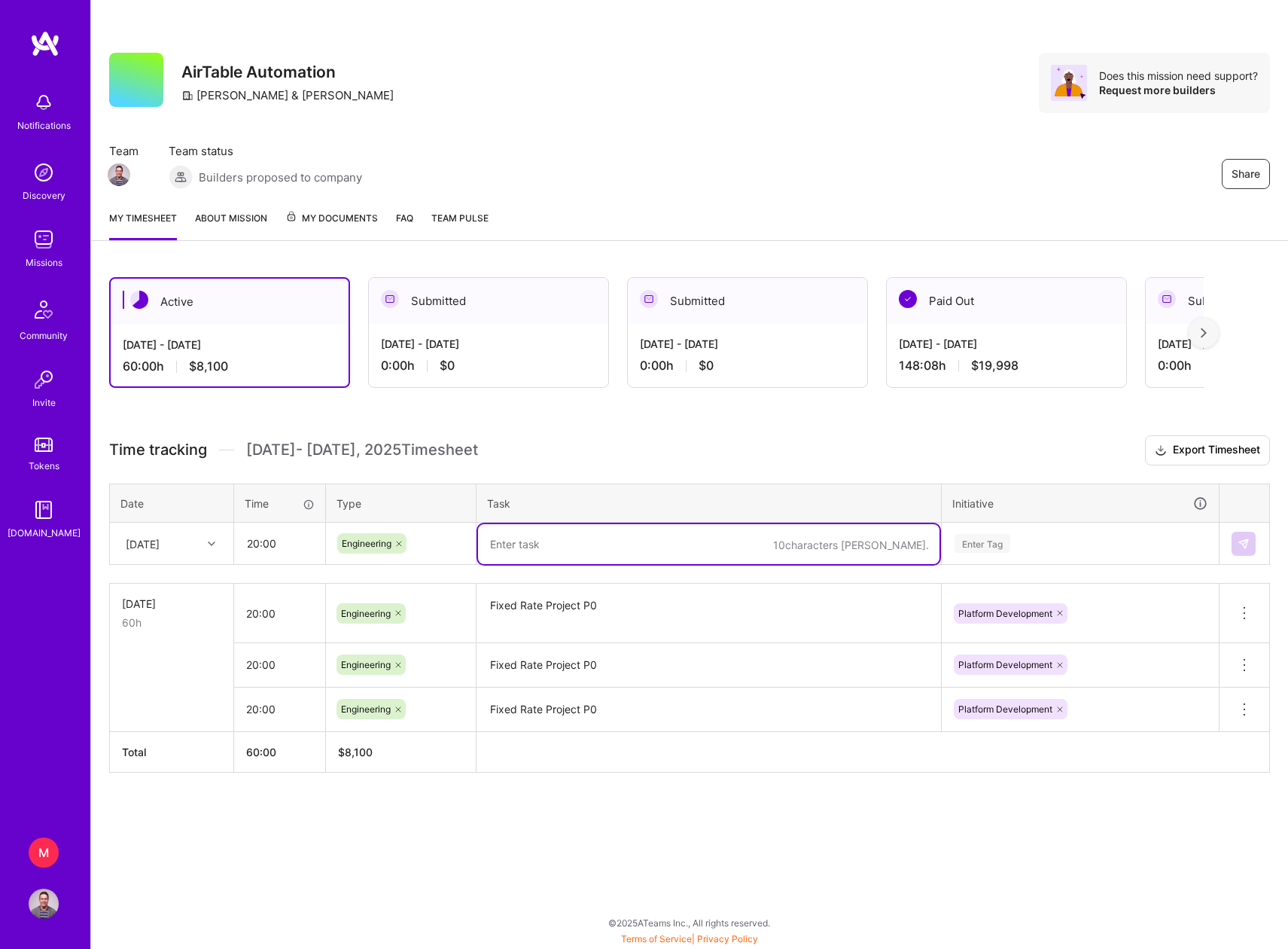
paste textarea "Fixed Rate Project P0"
type textarea "Fixed Rate Project P0"
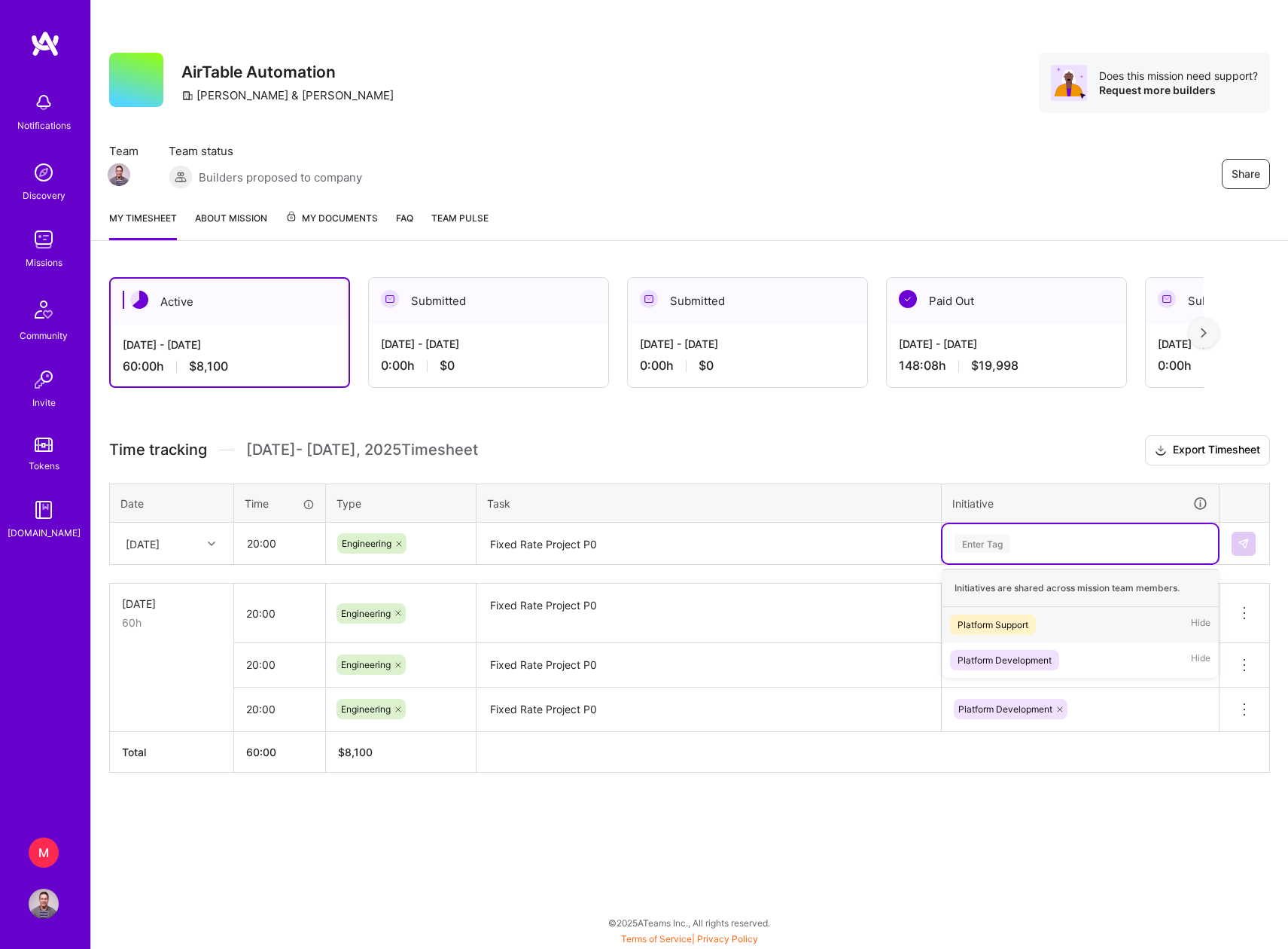
click at [985, 550] on div "Enter Tag" at bounding box center [982, 543] width 56 height 24
click at [983, 652] on div "Platform Development" at bounding box center [1004, 659] width 94 height 16
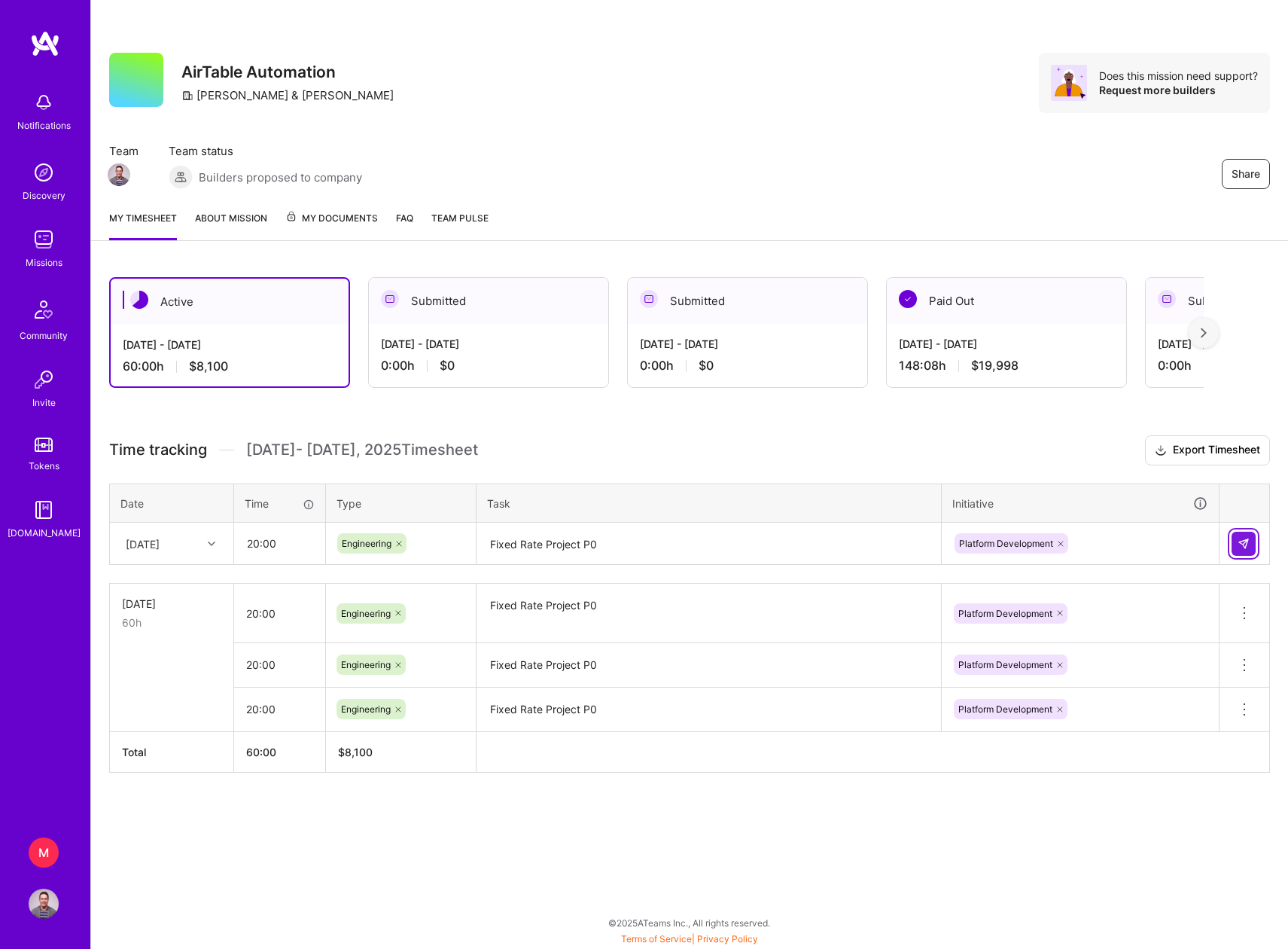
click at [1247, 547] on img at bounding box center [1244, 544] width 12 height 12
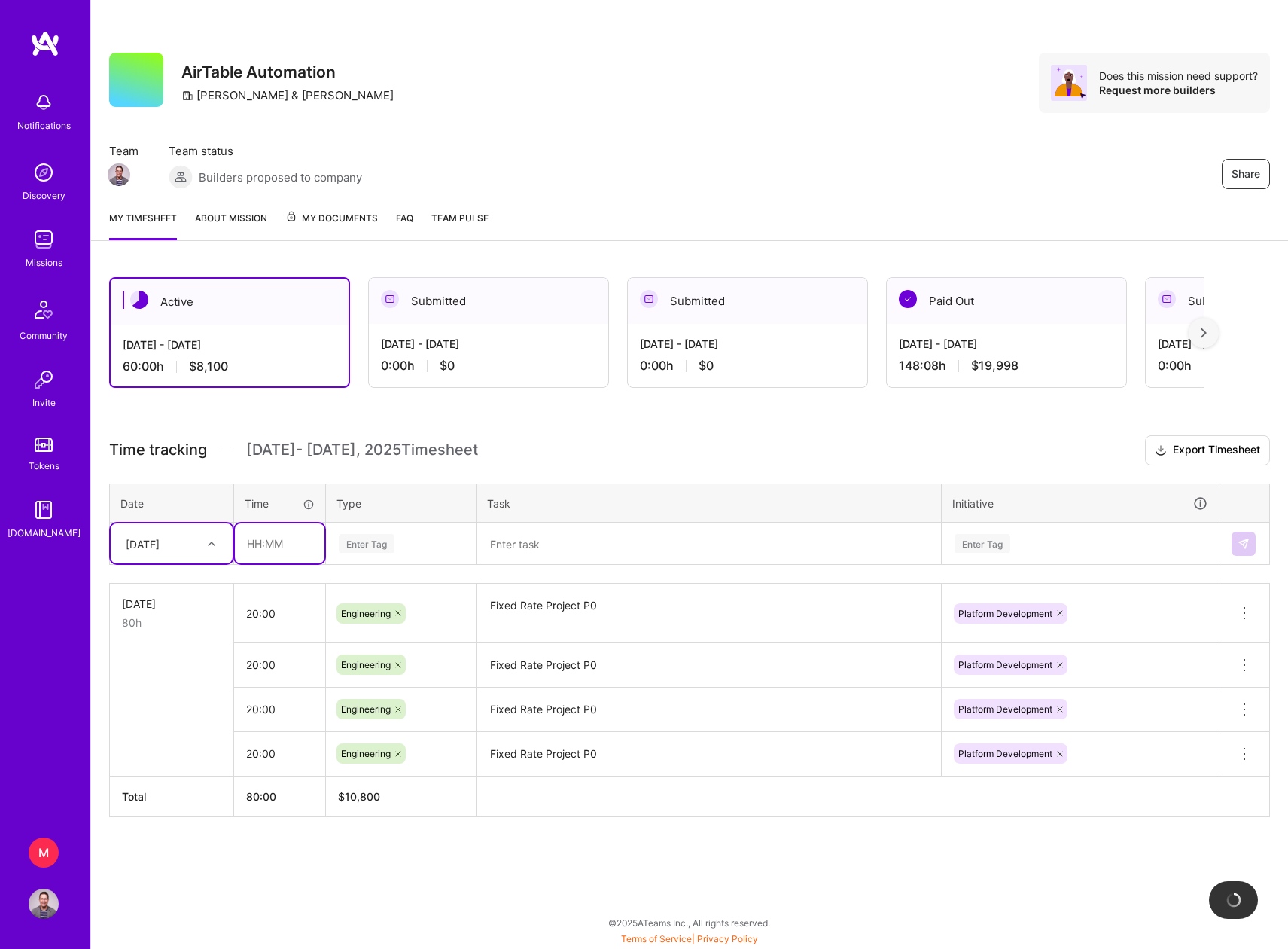
click at [273, 544] on input "text" at bounding box center [279, 543] width 89 height 40
type input "20:00"
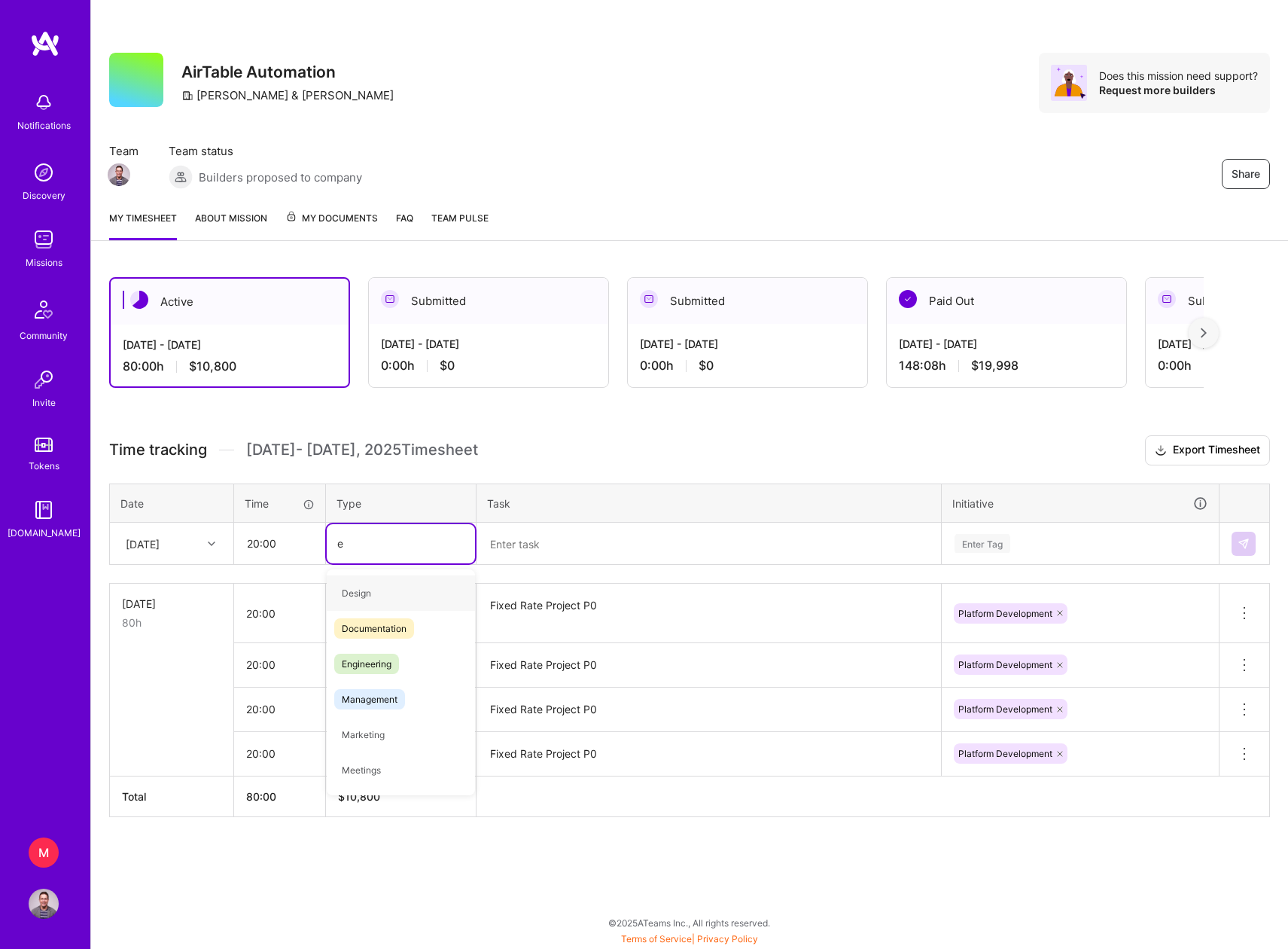
type input "en"
click at [361, 633] on span "Engineering" at bounding box center [367, 628] width 65 height 21
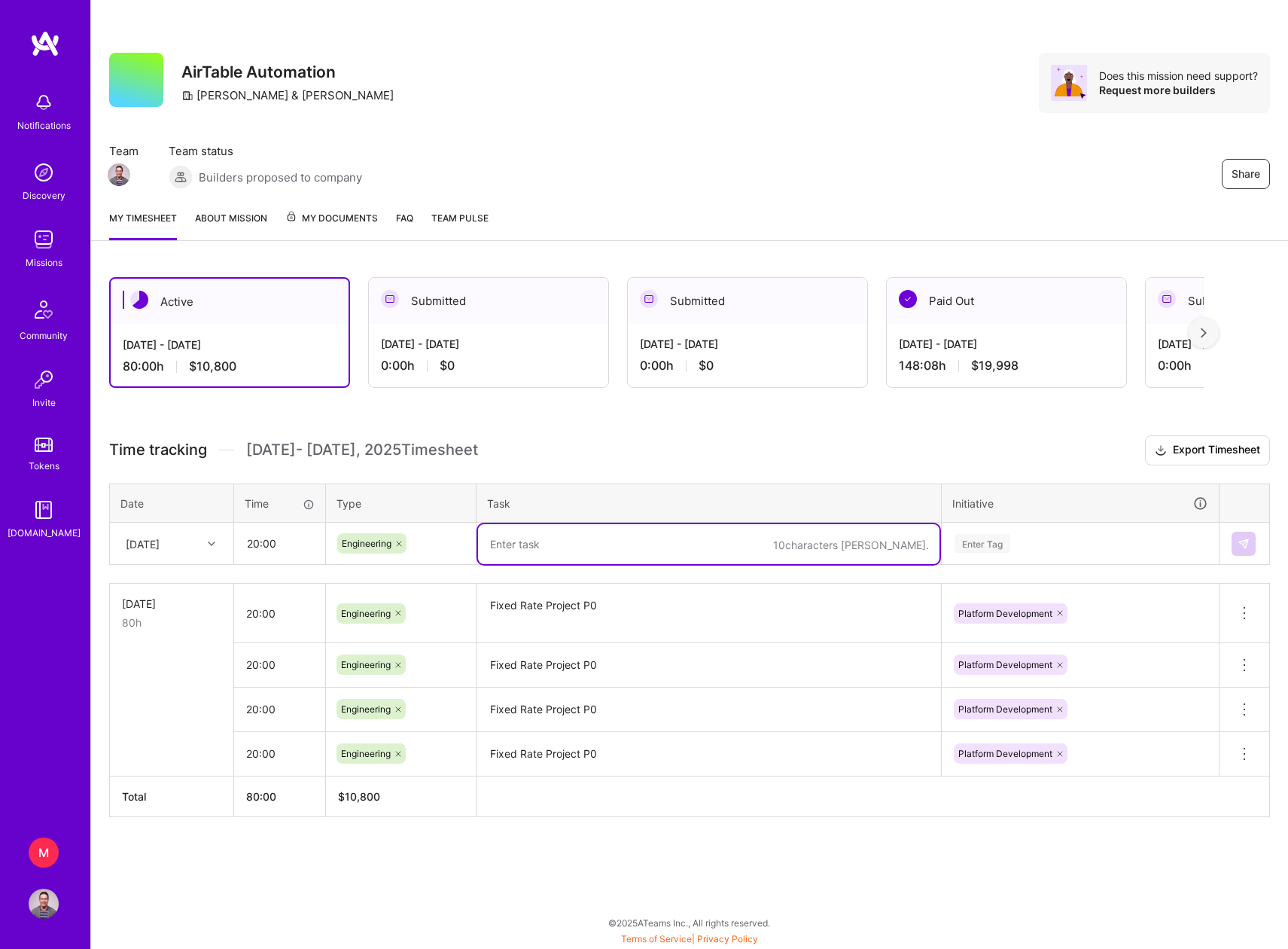
paste textarea "Fixed Rate Project P0"
type textarea "Fixed Rate Project P0"
click at [1001, 545] on div "Enter Tag" at bounding box center [982, 543] width 56 height 24
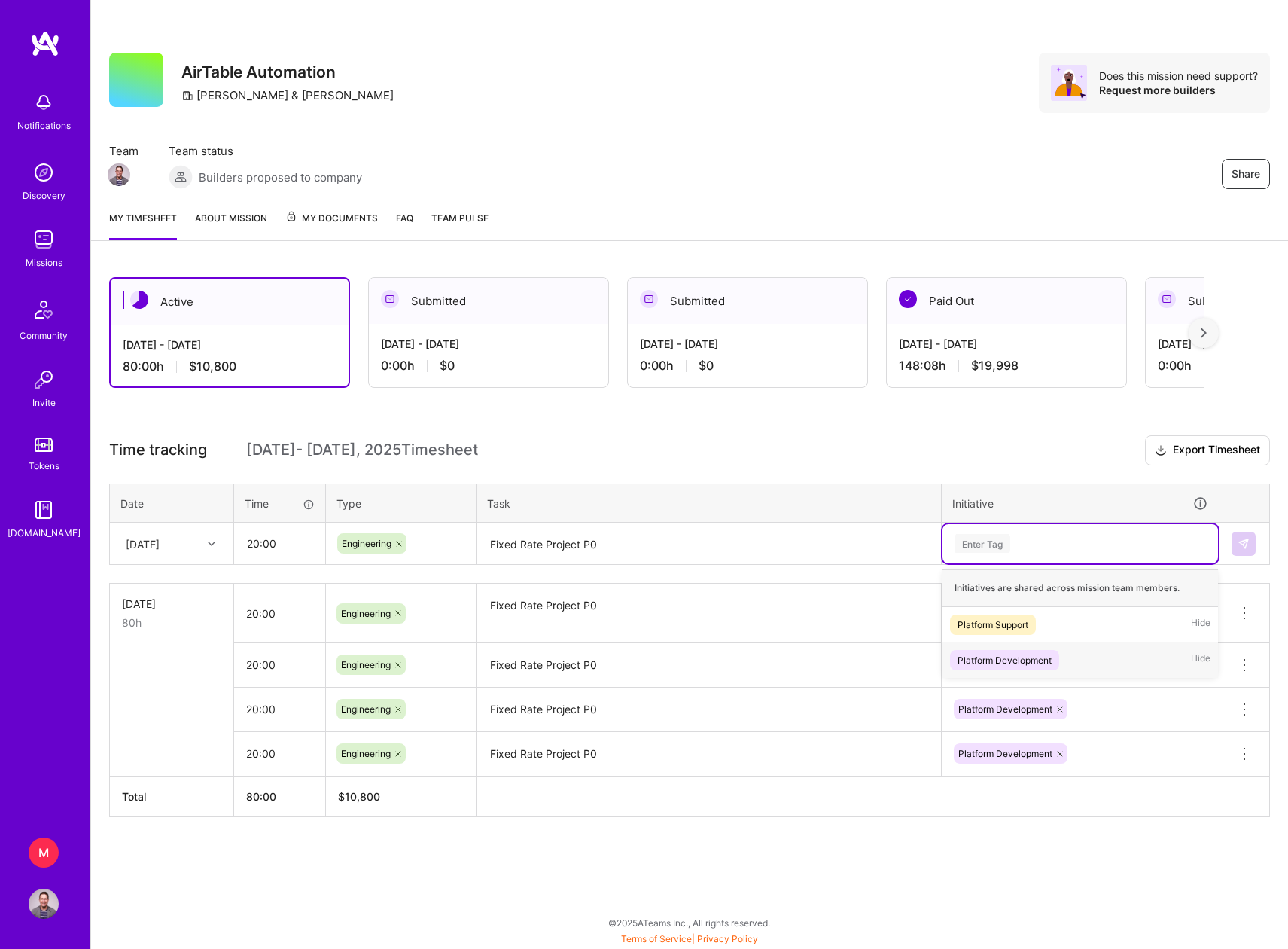
click at [1017, 662] on div "Platform Development" at bounding box center [1004, 659] width 94 height 16
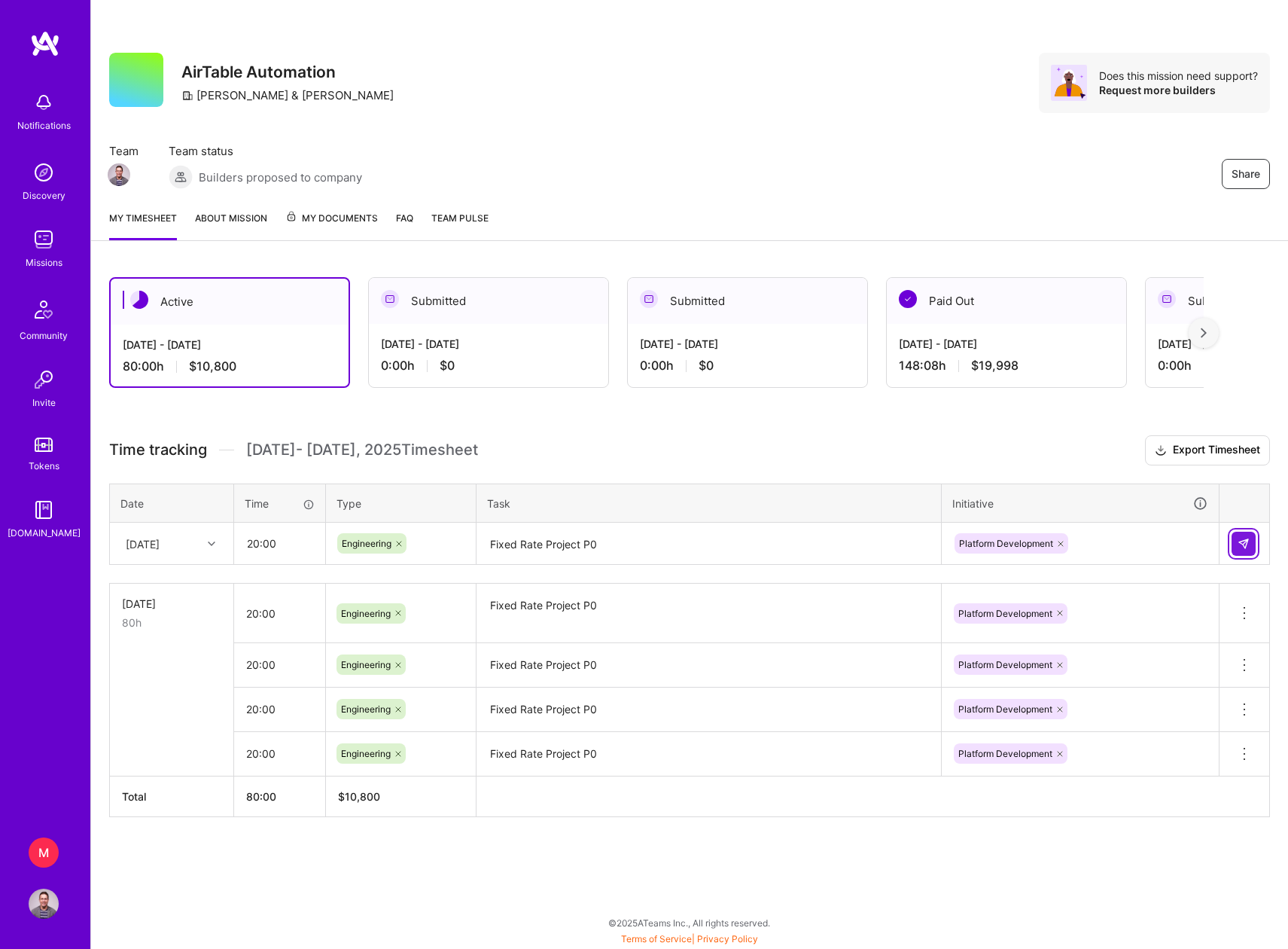
click at [1241, 542] on img at bounding box center [1244, 544] width 12 height 12
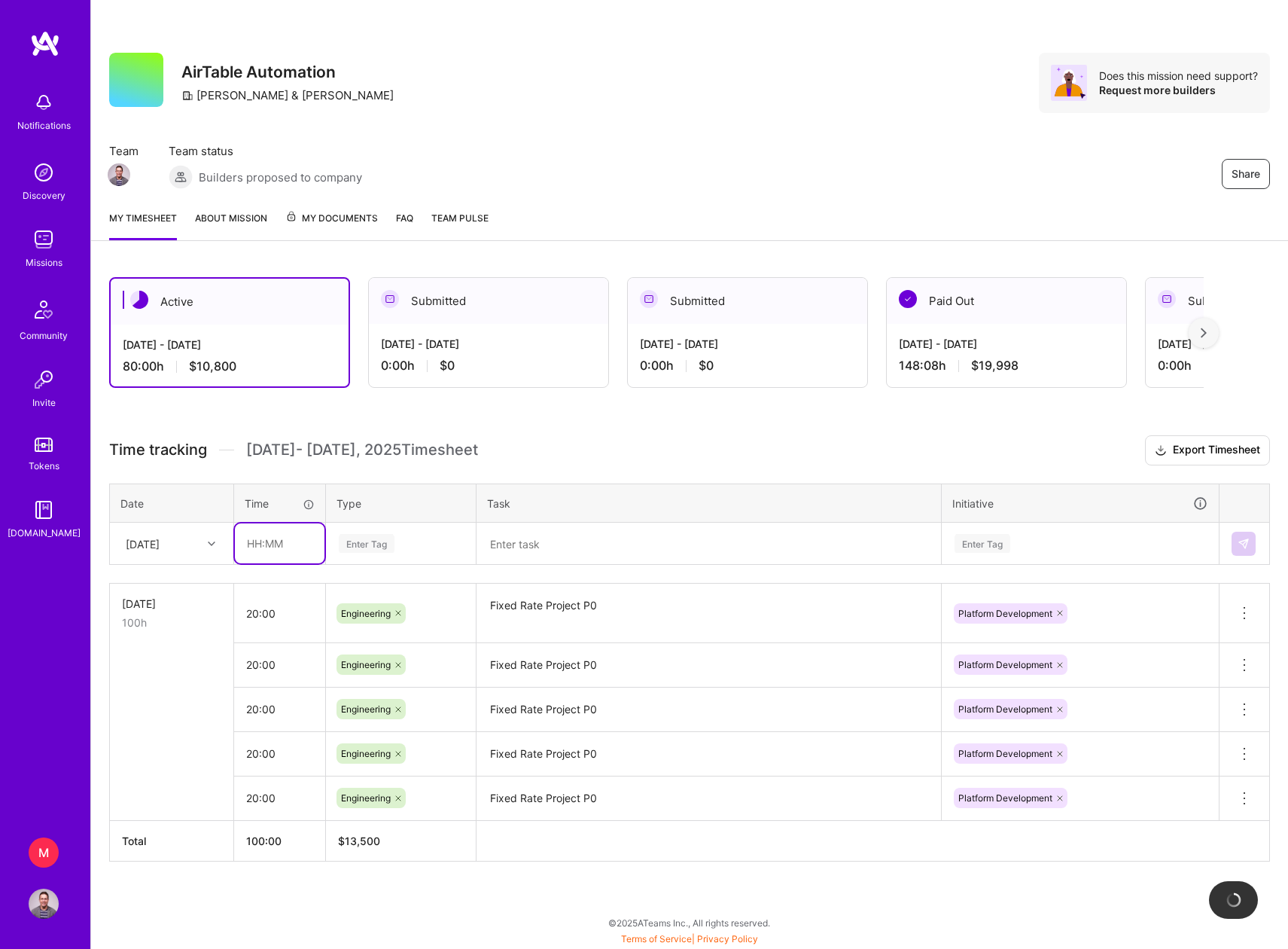
click at [271, 543] on input "text" at bounding box center [279, 543] width 89 height 40
type input "20:00"
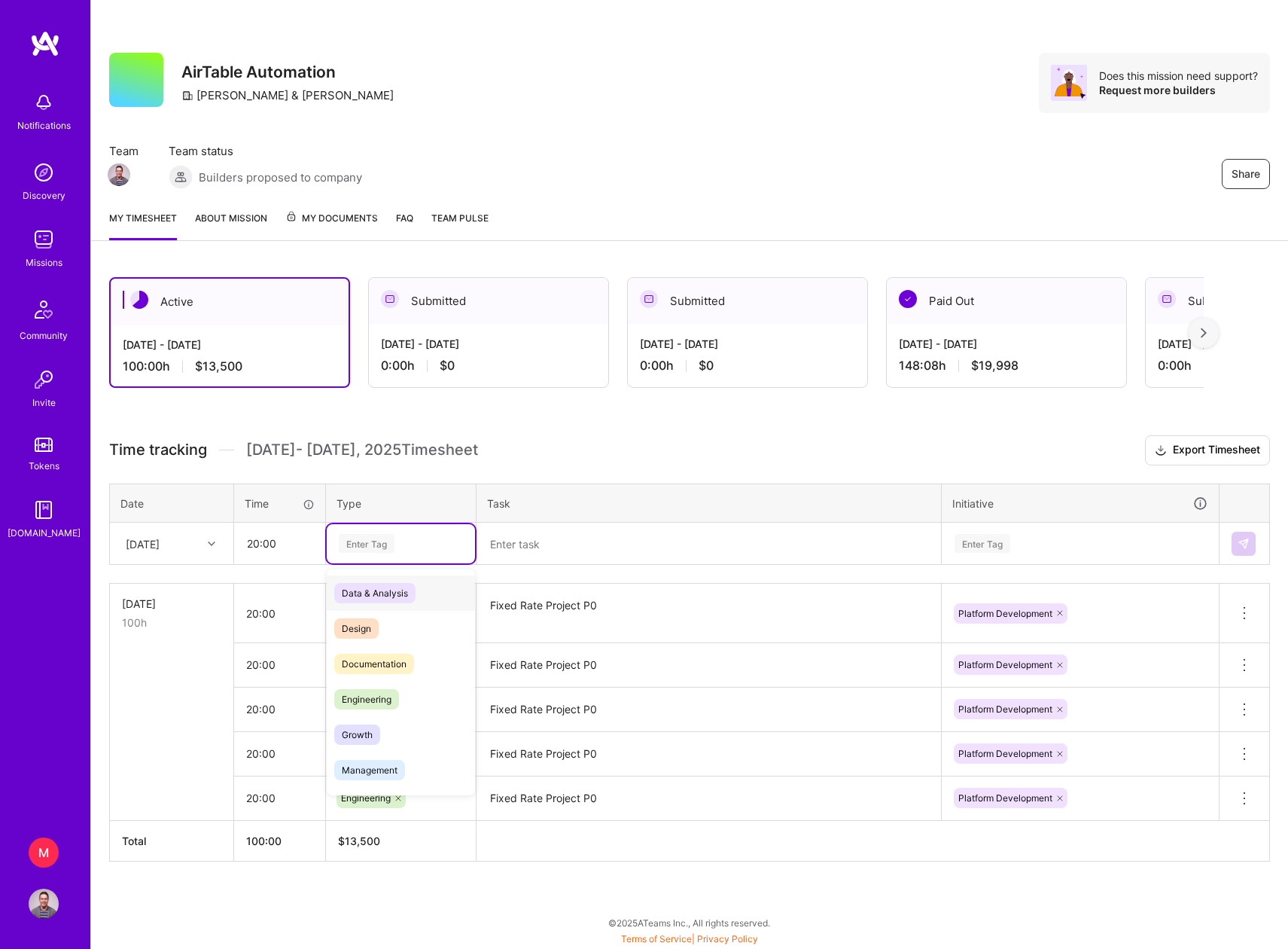
paste input "Fixed Rate Project P0"
type input "Fixed Rate Project P0"
click at [393, 705] on span "Engineering" at bounding box center [367, 699] width 65 height 21
click at [539, 546] on textarea at bounding box center [709, 544] width 461 height 40
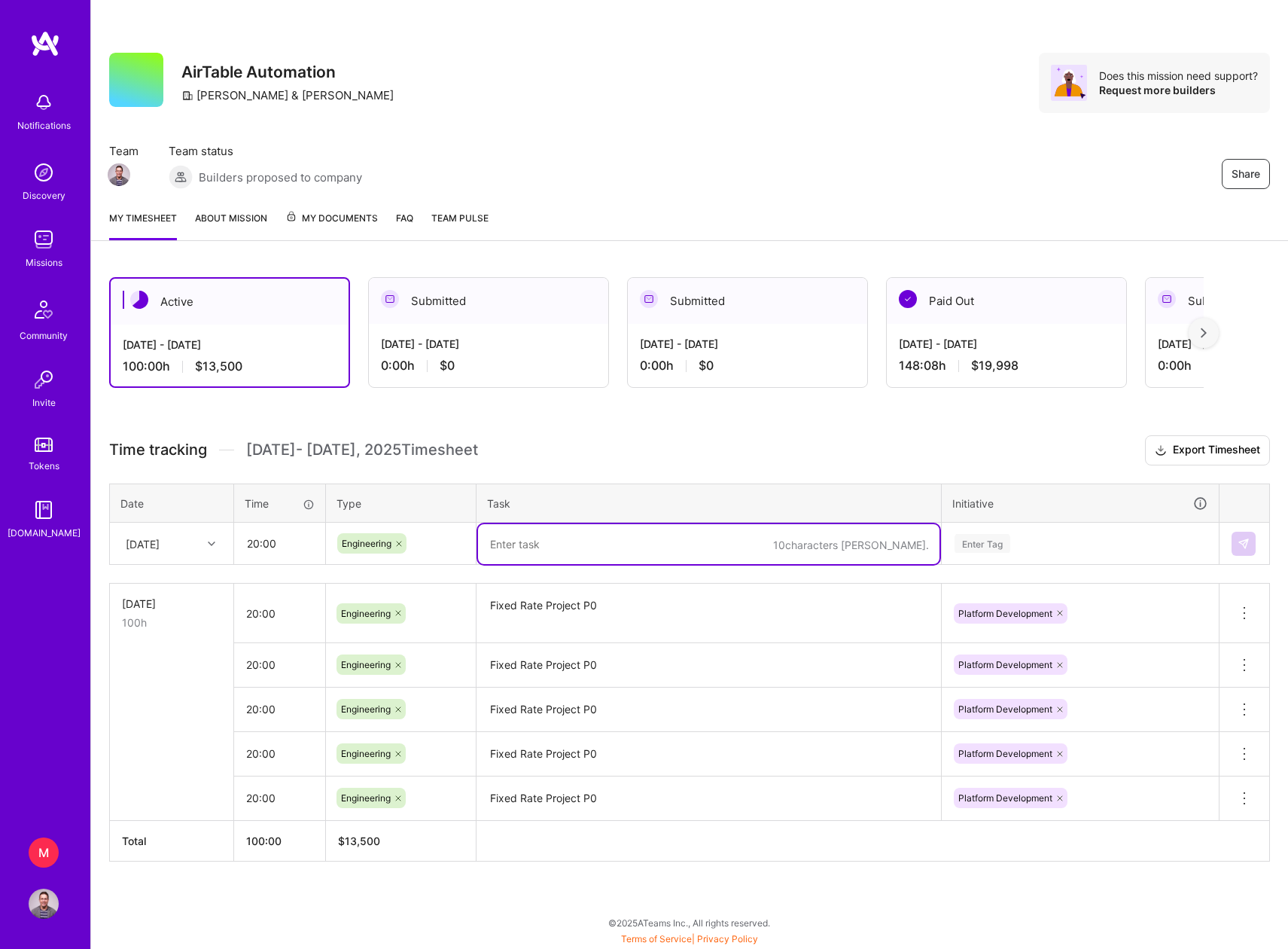
paste textarea "Fixed Rate Project P0"
type textarea "Fixed Rate Project P0"
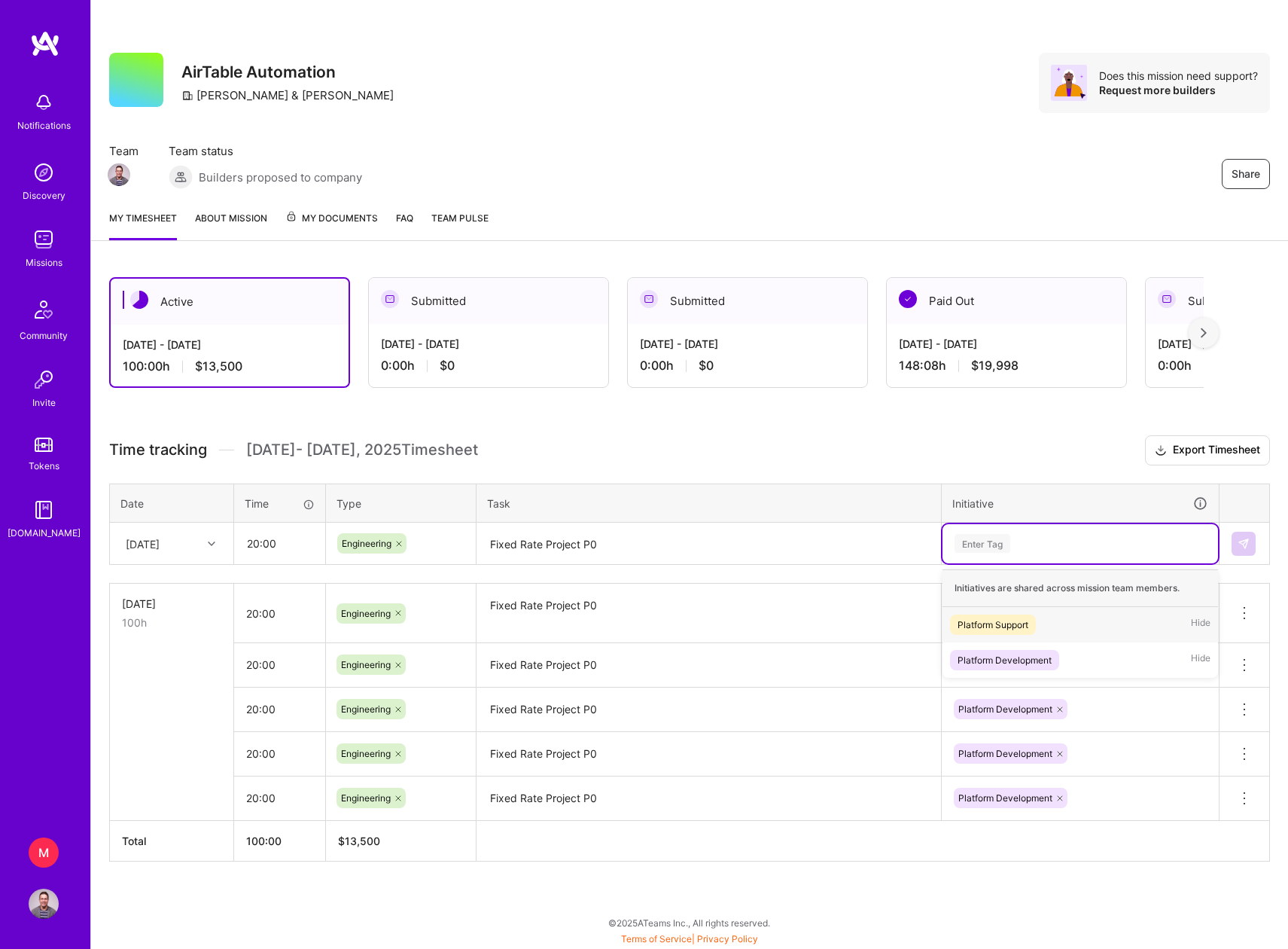
click at [973, 541] on div "Enter Tag" at bounding box center [982, 543] width 56 height 24
click at [1019, 653] on div "Platform Development" at bounding box center [1004, 659] width 94 height 16
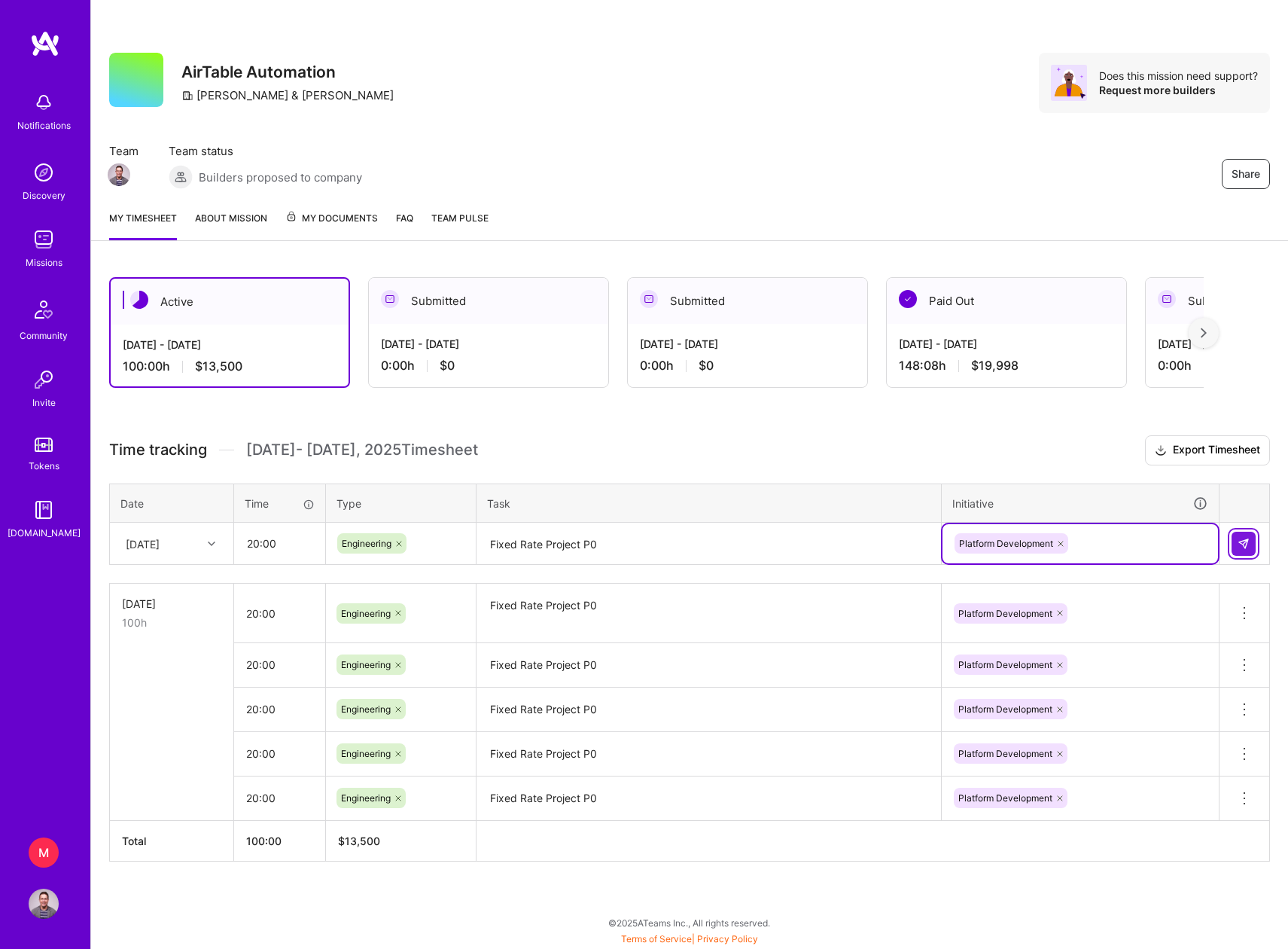
click at [1245, 541] on img at bounding box center [1244, 544] width 12 height 12
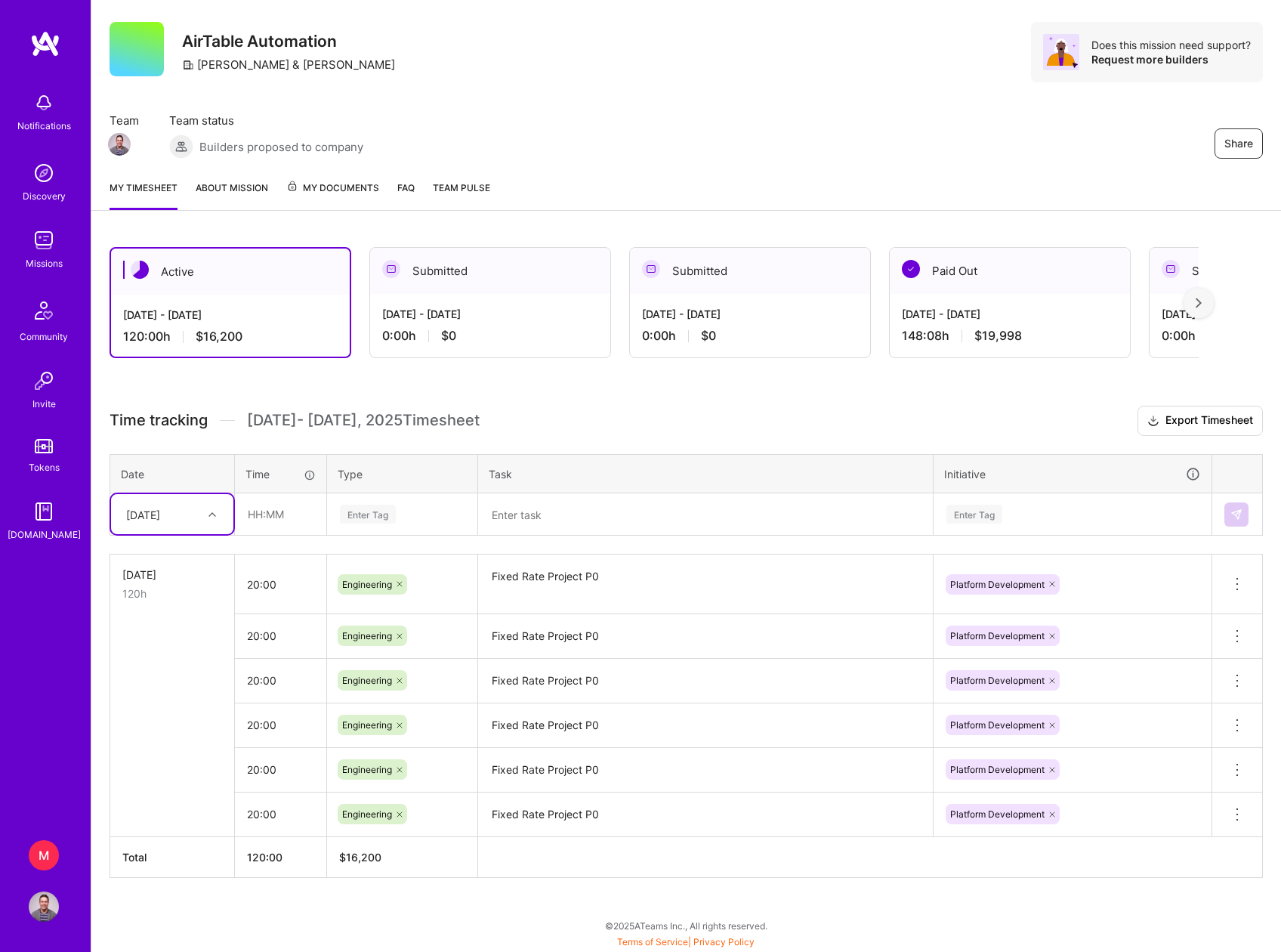
scroll to position [18, 0]
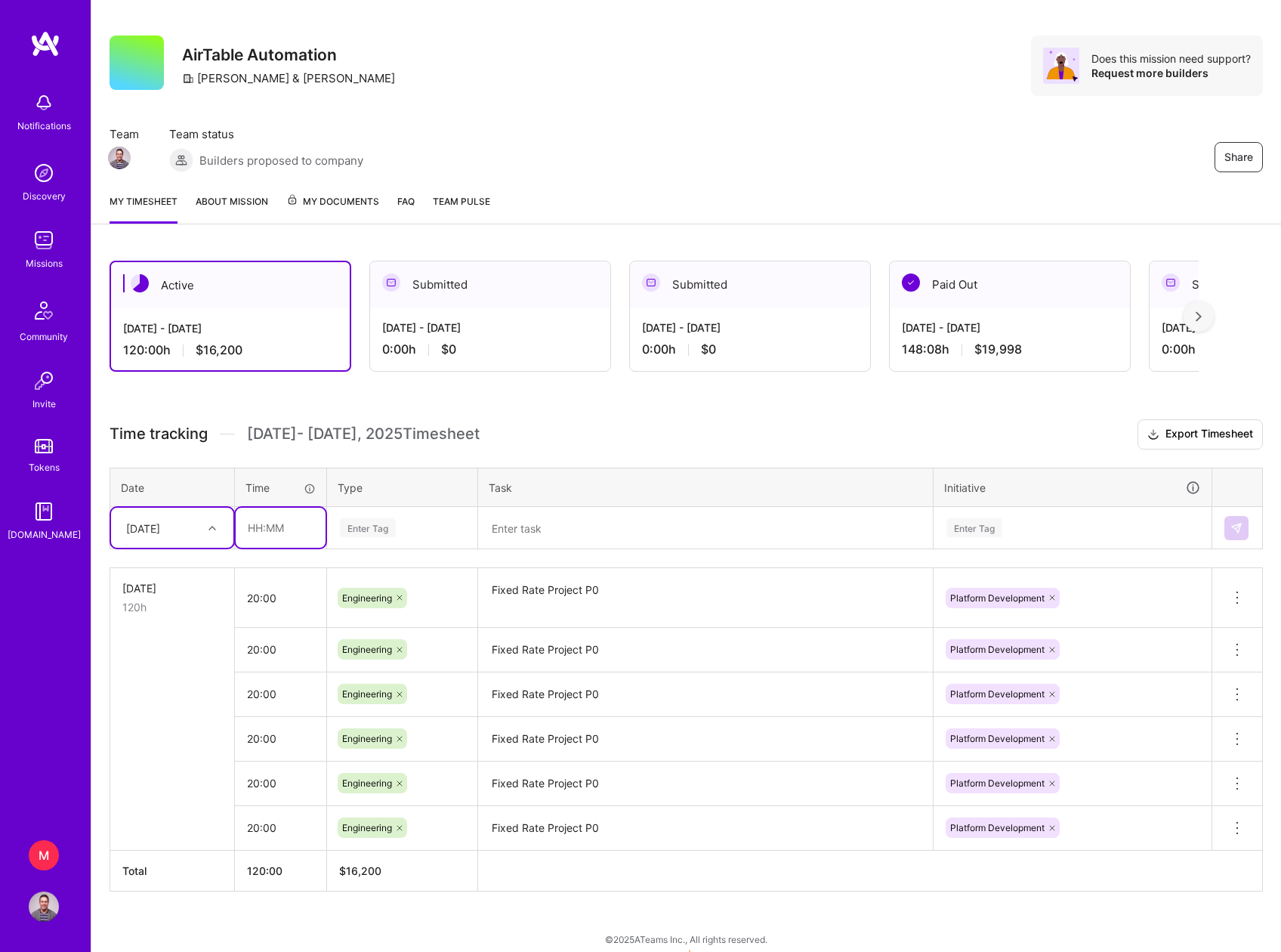
click at [274, 524] on input "text" at bounding box center [280, 527] width 90 height 40
type input "20:00"
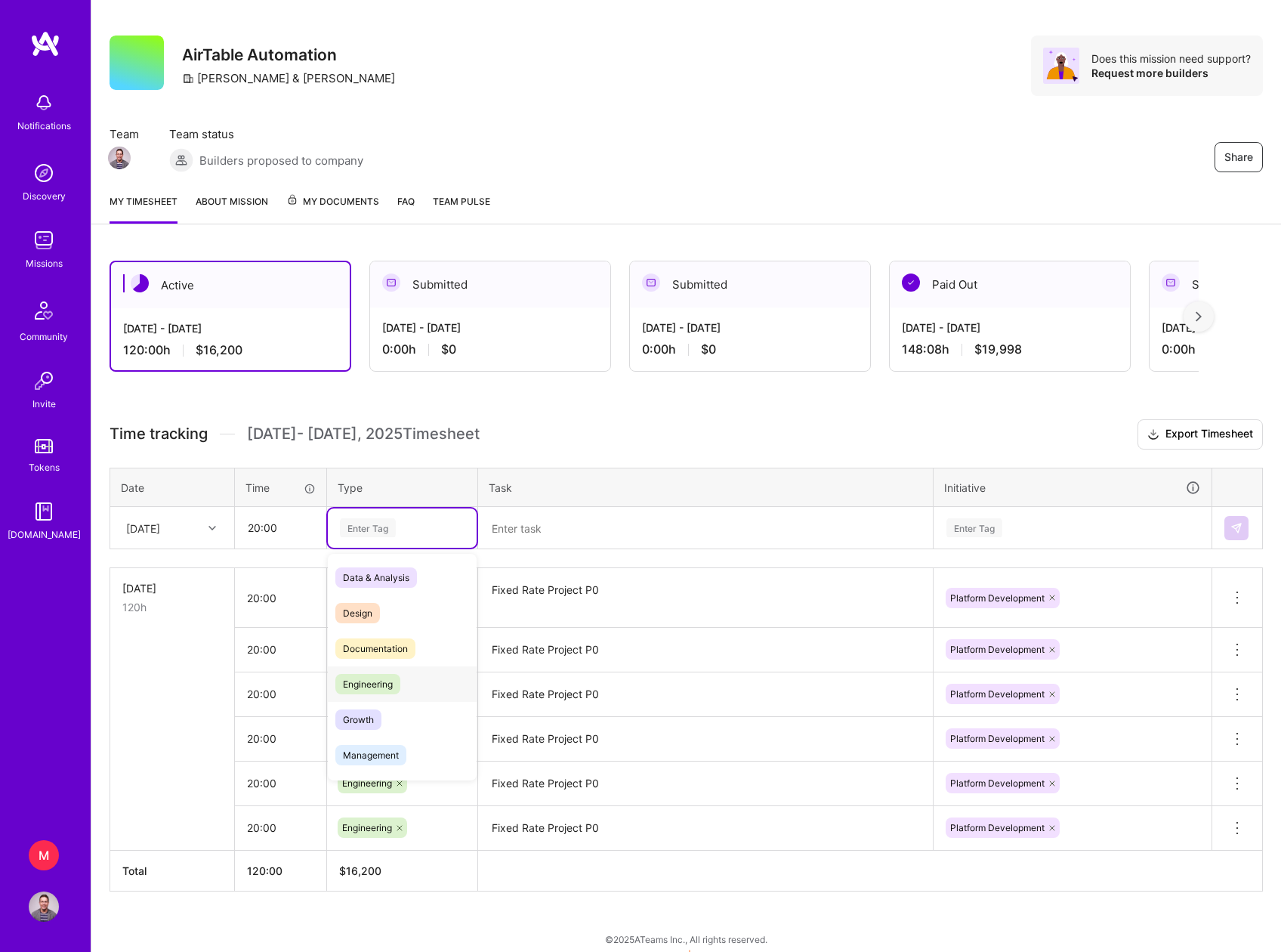
click at [361, 688] on span "Engineering" at bounding box center [368, 684] width 65 height 21
click at [547, 517] on textarea at bounding box center [705, 528] width 452 height 40
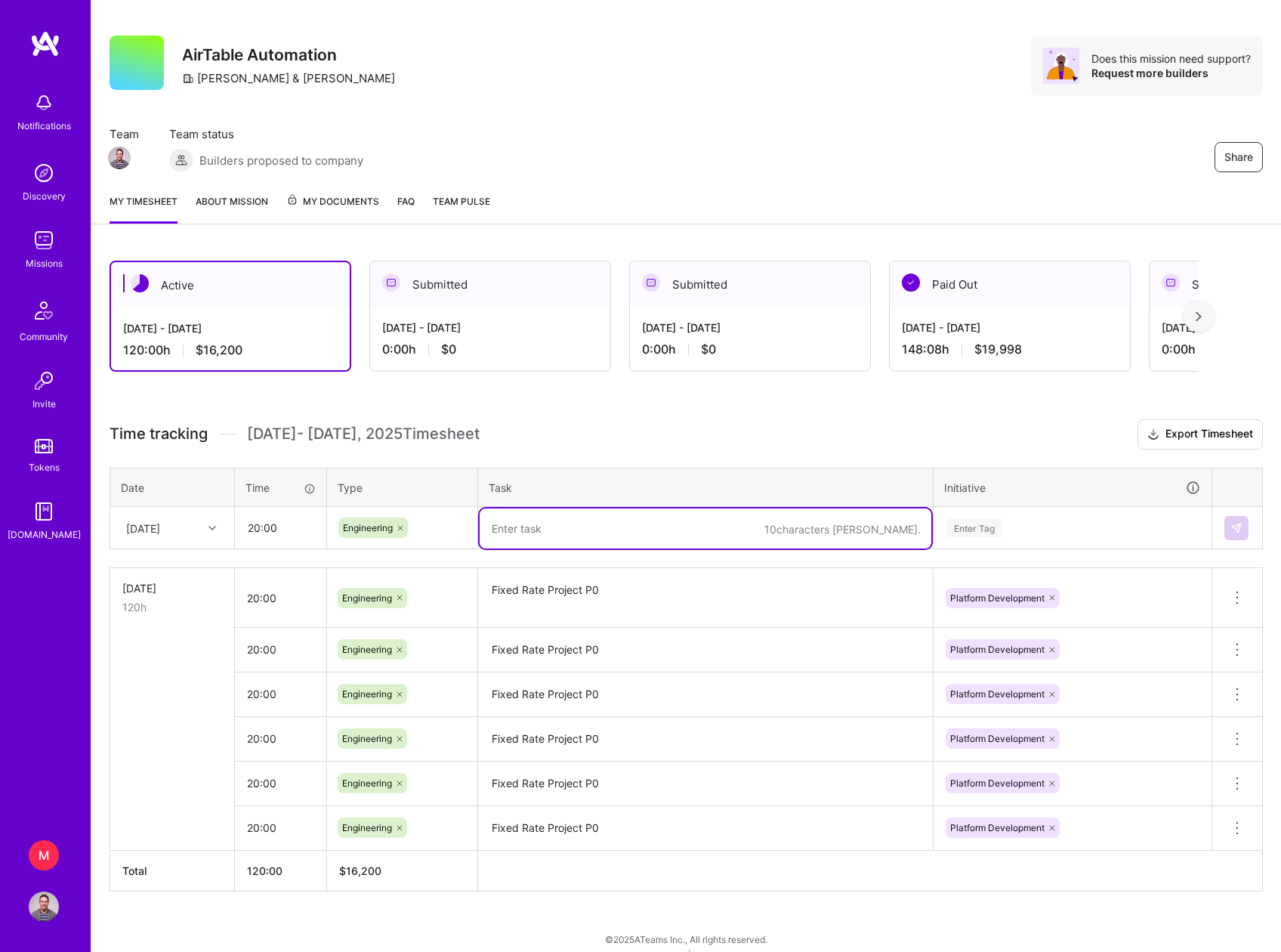
paste textarea "Fixed Rate Project P0"
type textarea "Fixed Rate Project P0"
click at [996, 524] on div "Enter Tag" at bounding box center [974, 527] width 56 height 24
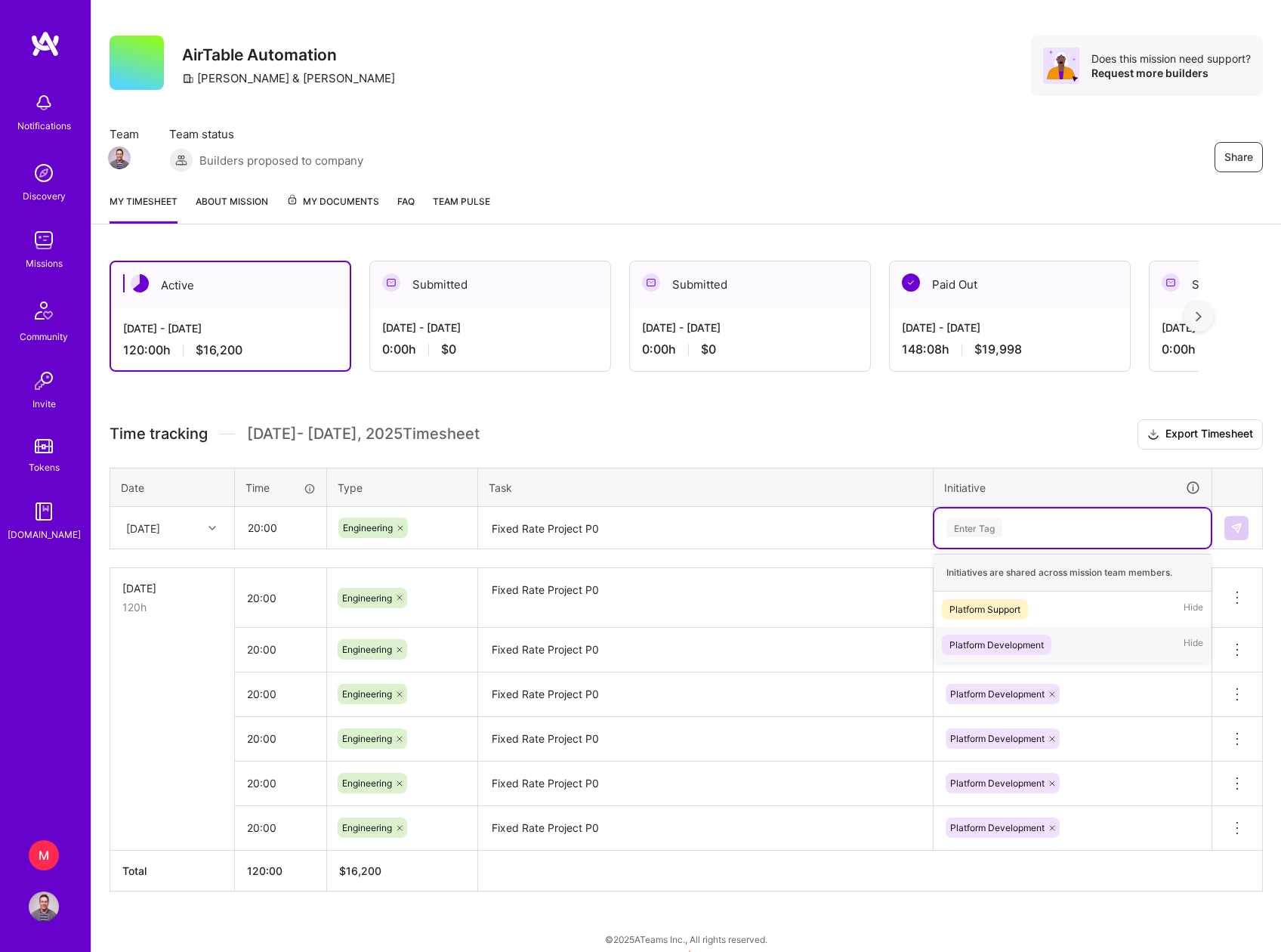
click at [1009, 642] on div "Platform Development" at bounding box center [997, 645] width 94 height 16
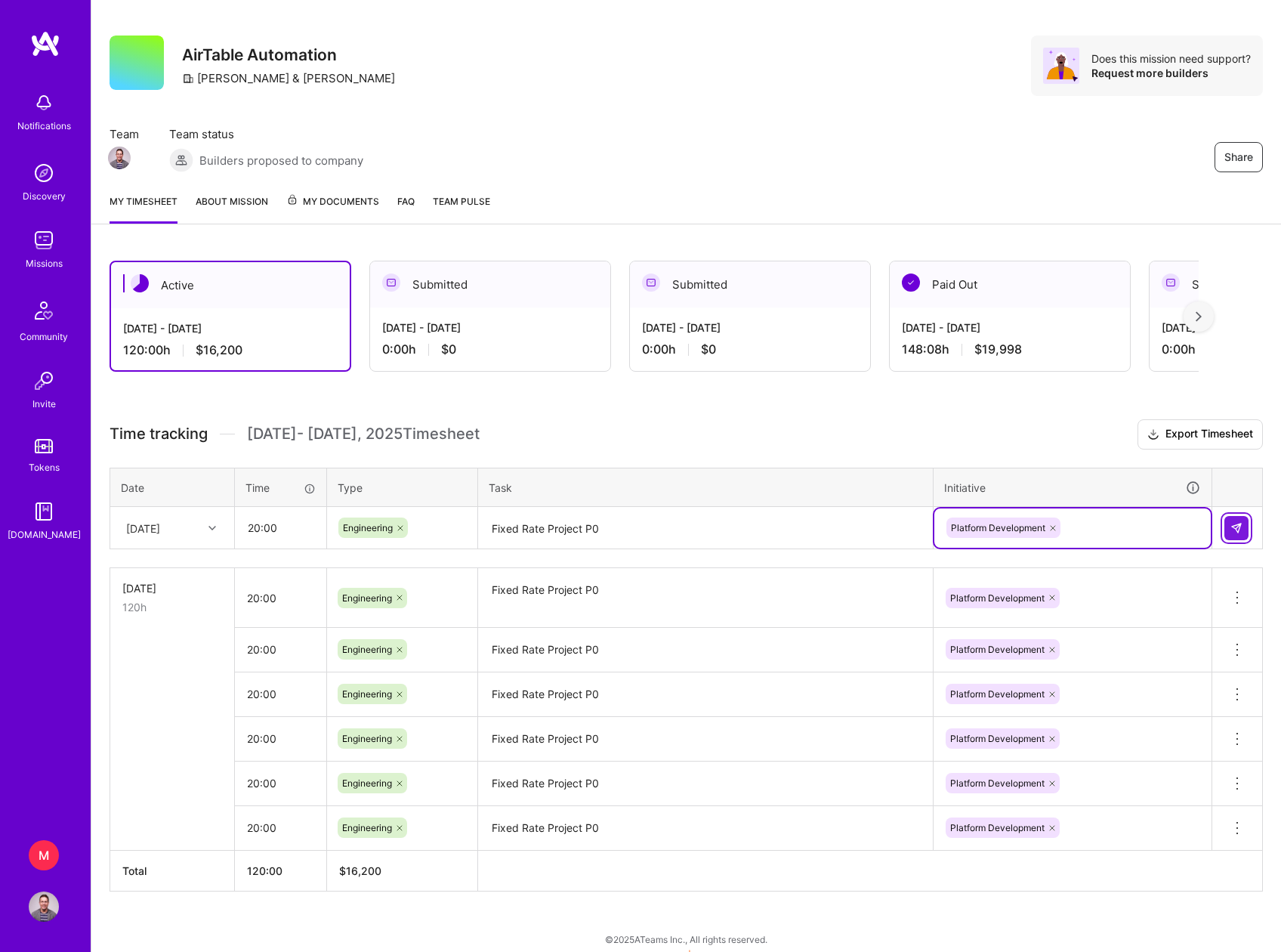
click at [1239, 527] on img at bounding box center [1237, 528] width 12 height 12
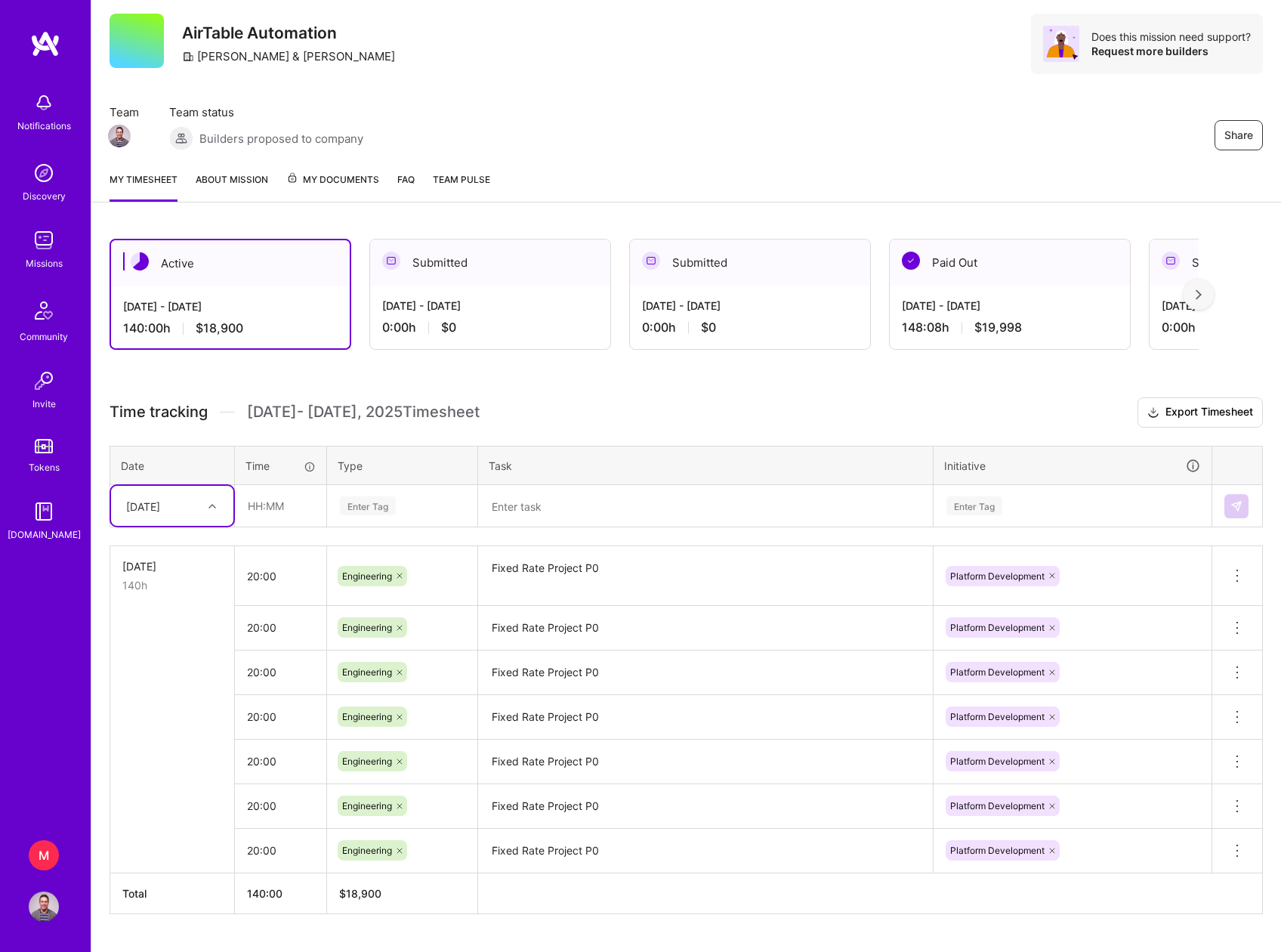
scroll to position [76, 0]
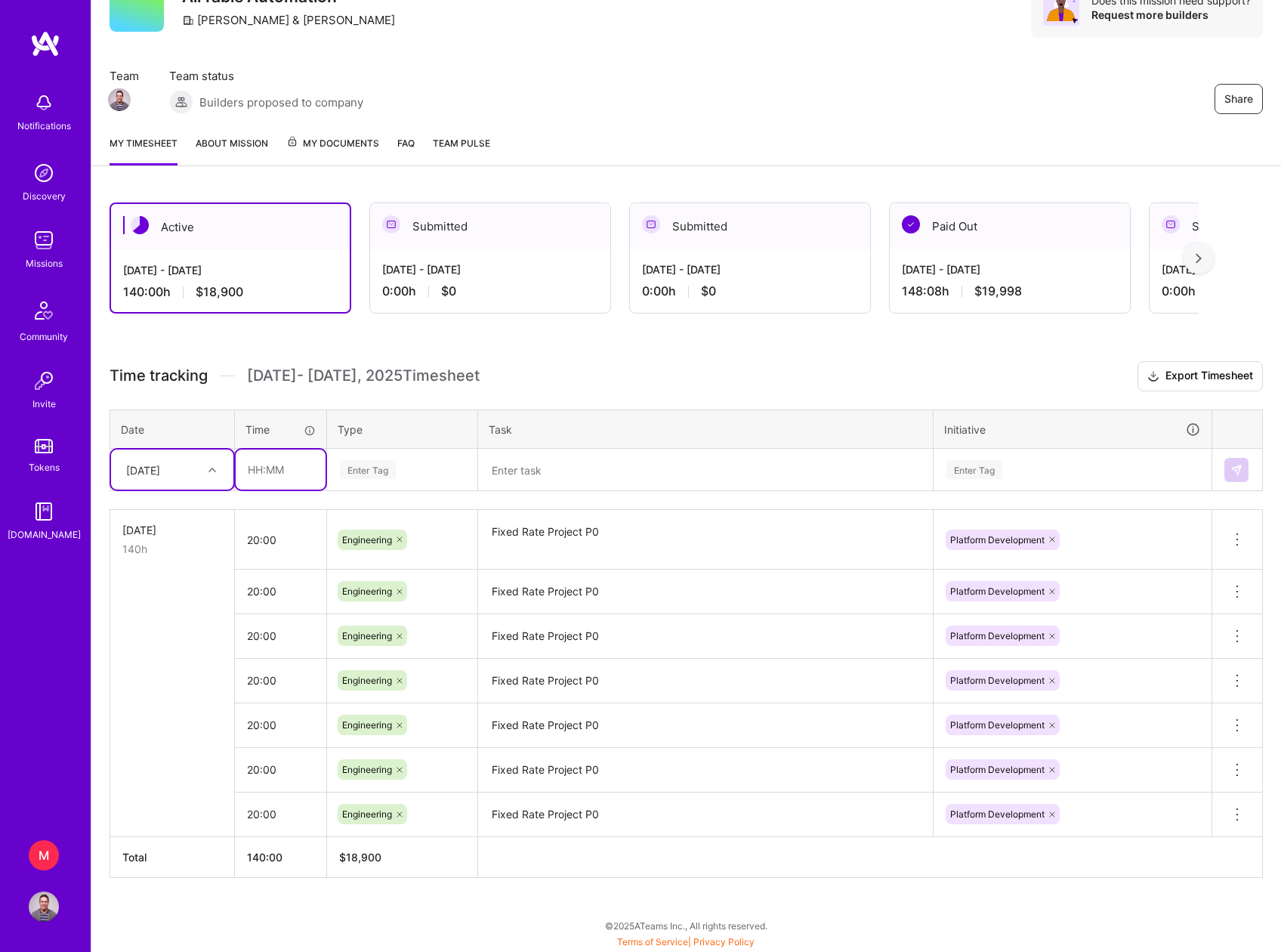
click at [280, 470] on input "text" at bounding box center [280, 469] width 90 height 40
type input "08:09"
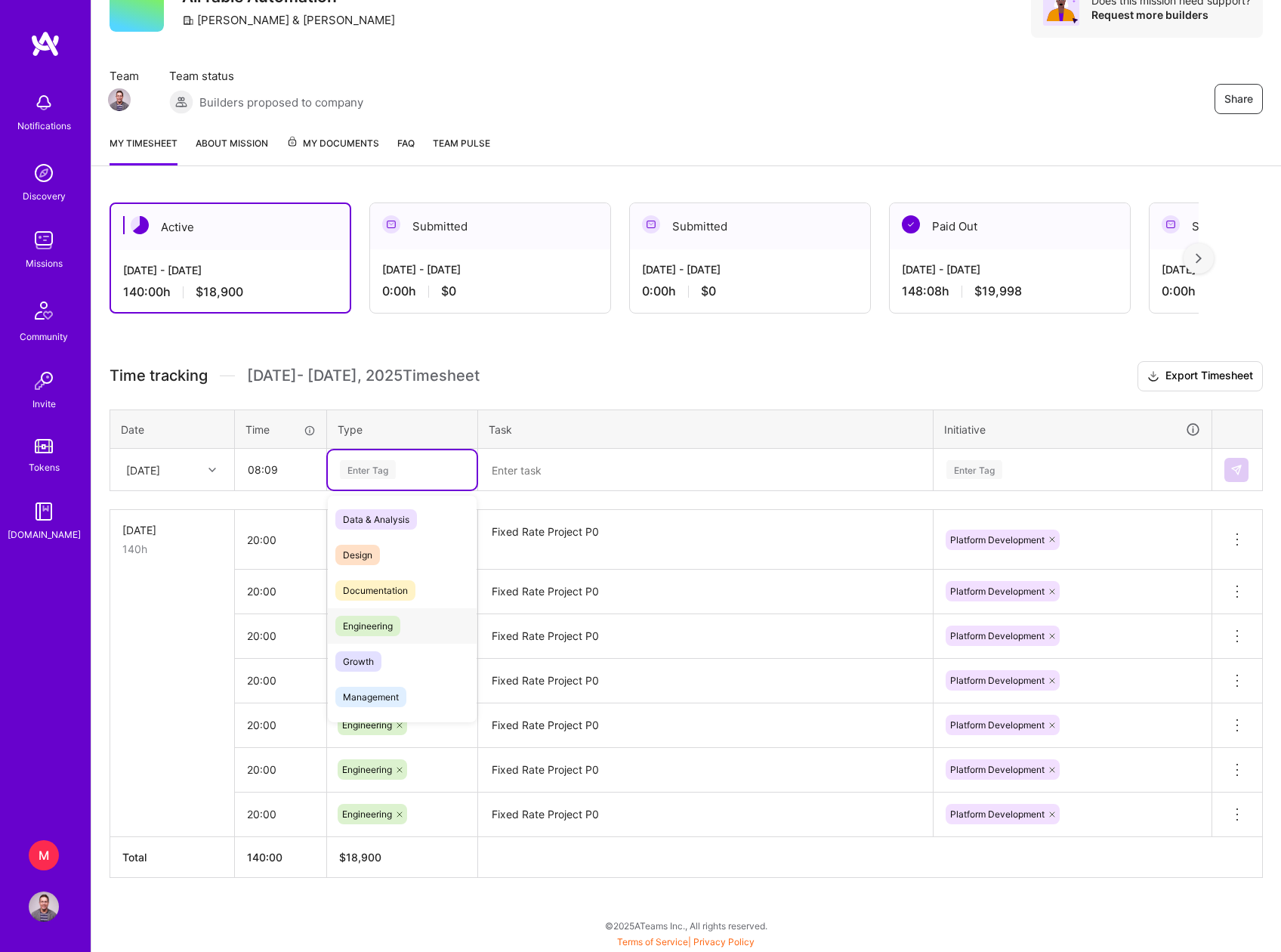
click at [364, 622] on span "Engineering" at bounding box center [368, 625] width 65 height 21
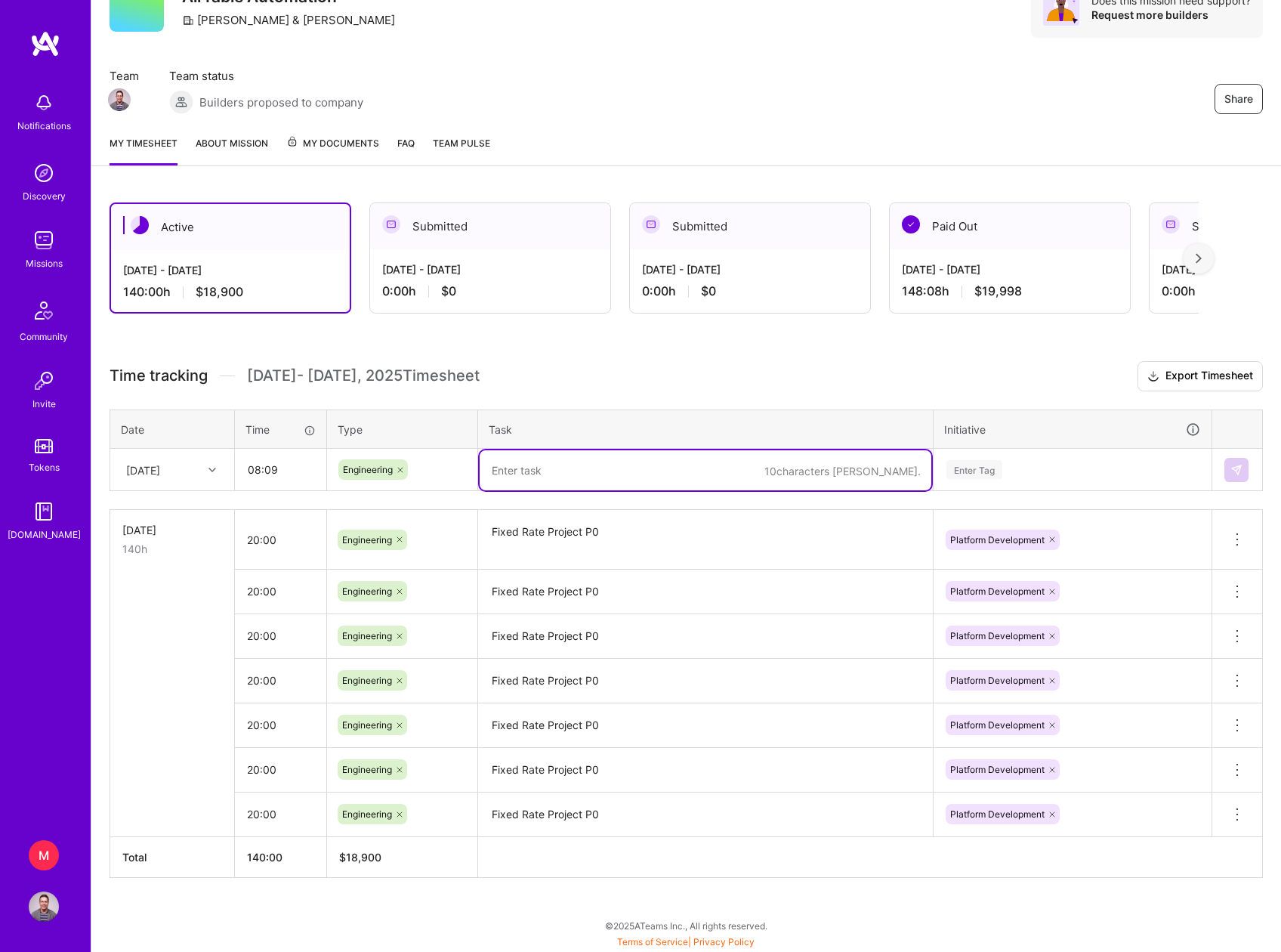
click at [542, 469] on textarea at bounding box center [705, 470] width 452 height 40
paste textarea "Fixed Rate Project P0"
type textarea "Fixed Rate Project P0"
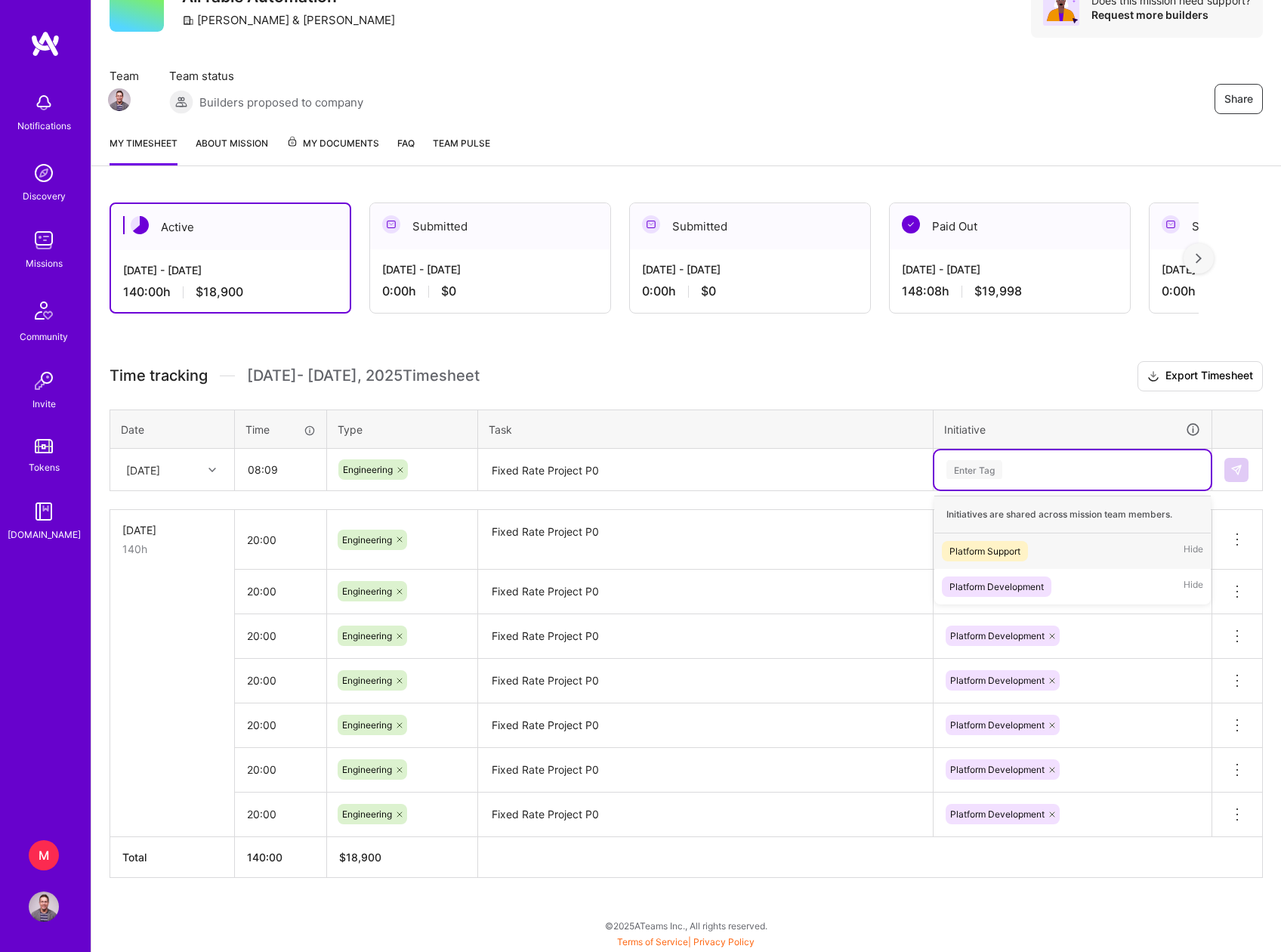
click at [999, 468] on div "Enter Tag" at bounding box center [974, 469] width 56 height 24
click at [993, 583] on div "Platform Development" at bounding box center [997, 586] width 94 height 16
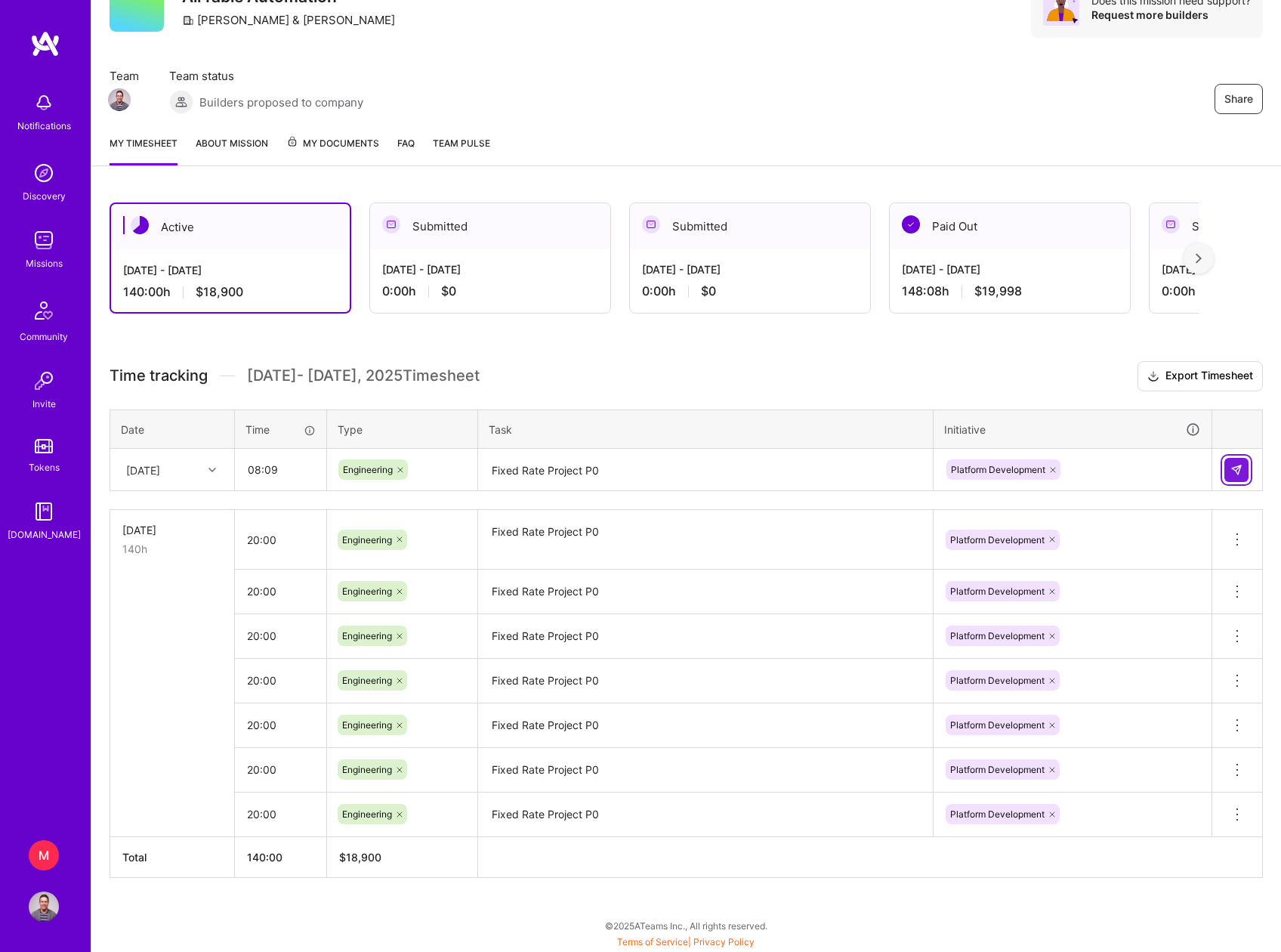
click at [1240, 468] on img at bounding box center [1237, 470] width 12 height 12
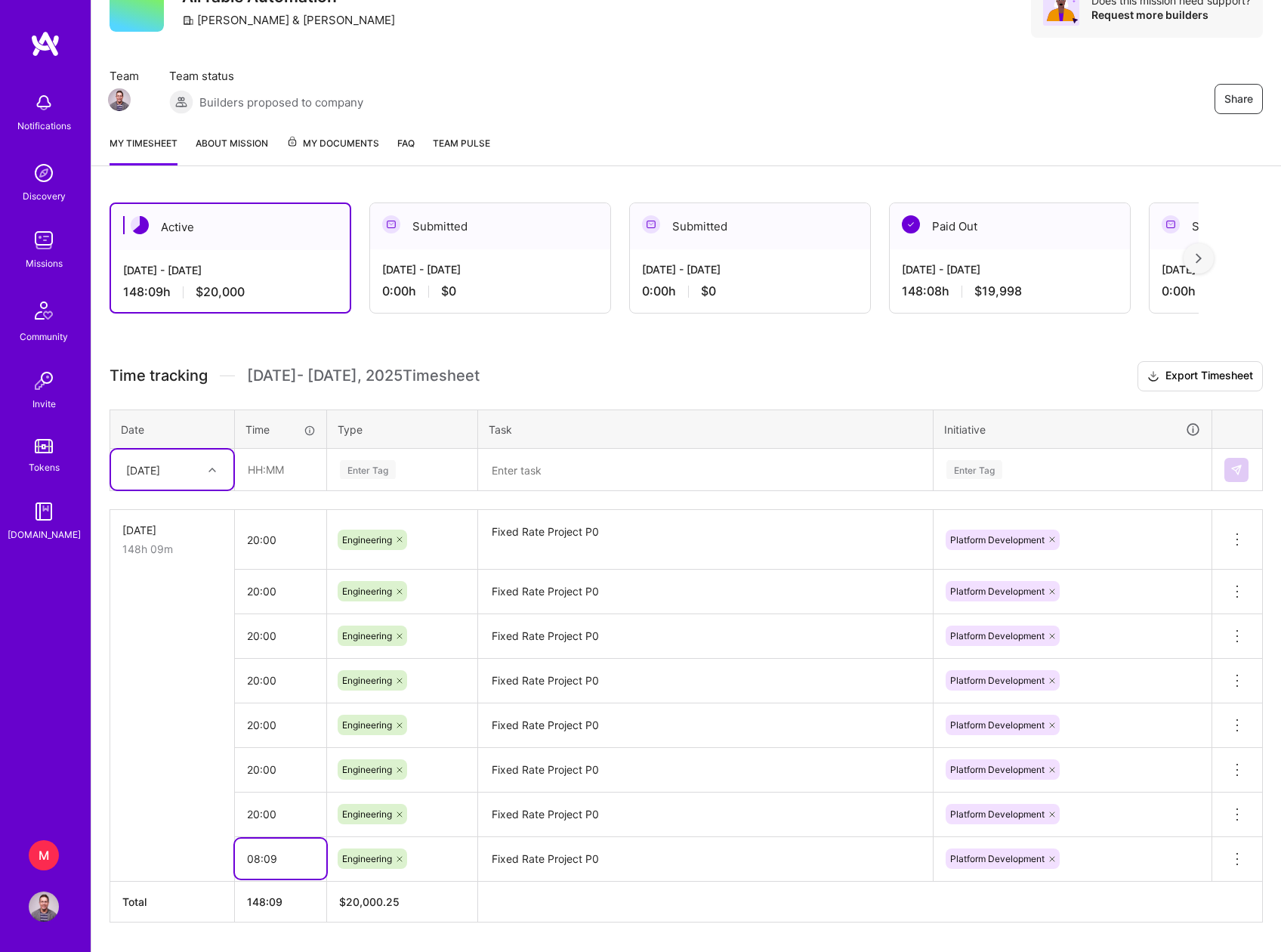
click at [272, 858] on input "08:09" at bounding box center [280, 858] width 91 height 40
drag, startPoint x: 276, startPoint y: 859, endPoint x: 264, endPoint y: 860, distance: 12.0
click at [264, 860] on input "08:09" at bounding box center [280, 858] width 91 height 40
drag, startPoint x: 276, startPoint y: 861, endPoint x: 264, endPoint y: 861, distance: 12.0
click at [264, 861] on input "08:15" at bounding box center [280, 858] width 91 height 40
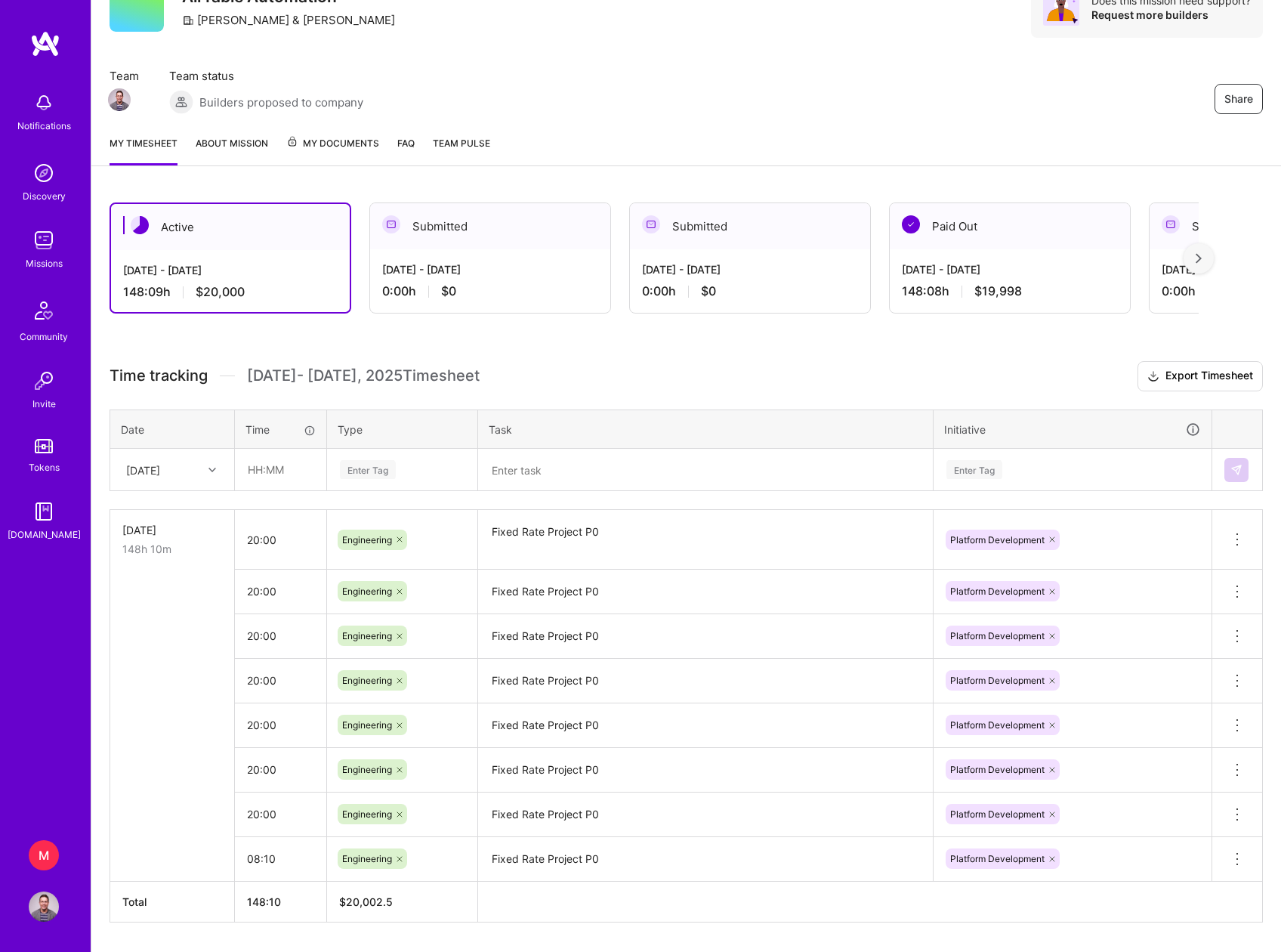
click at [538, 363] on h3 "Time tracking [DATE] - [DATE] Timesheet Export Timesheet" at bounding box center [686, 376] width 1154 height 30
click at [283, 865] on input "08:10" at bounding box center [280, 858] width 91 height 40
type input "08:10"
click at [591, 362] on h3 "Time tracking [DATE] - [DATE] Timesheet Export Timesheet" at bounding box center [686, 376] width 1154 height 30
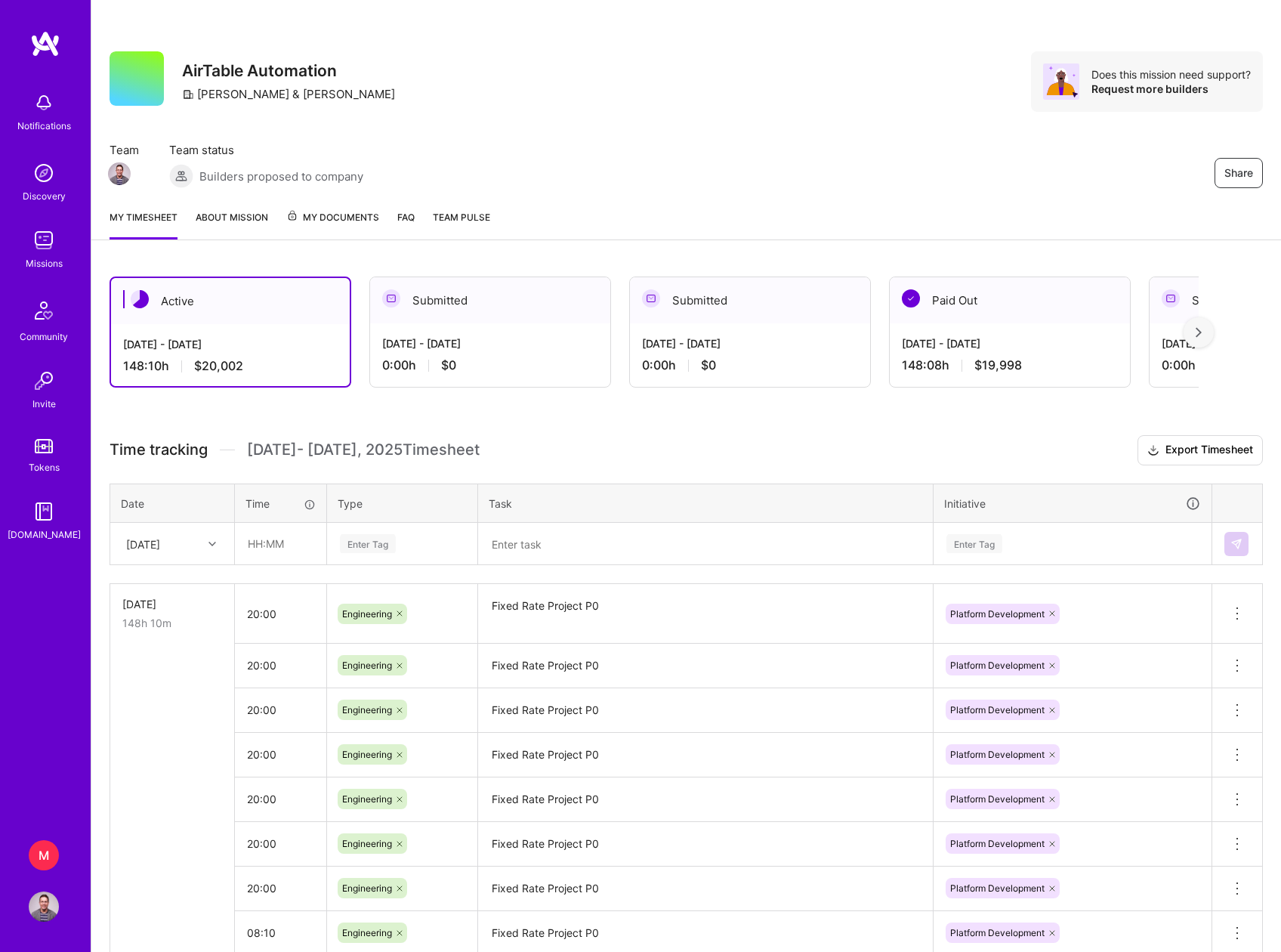
scroll to position [0, 0]
click at [847, 432] on div "Active [DATE] - [DATE] 148:10 h $20,002 Submitted [DATE] - [DATE] 0:00 h $0 Sub…" at bounding box center [686, 665] width 1190 height 812
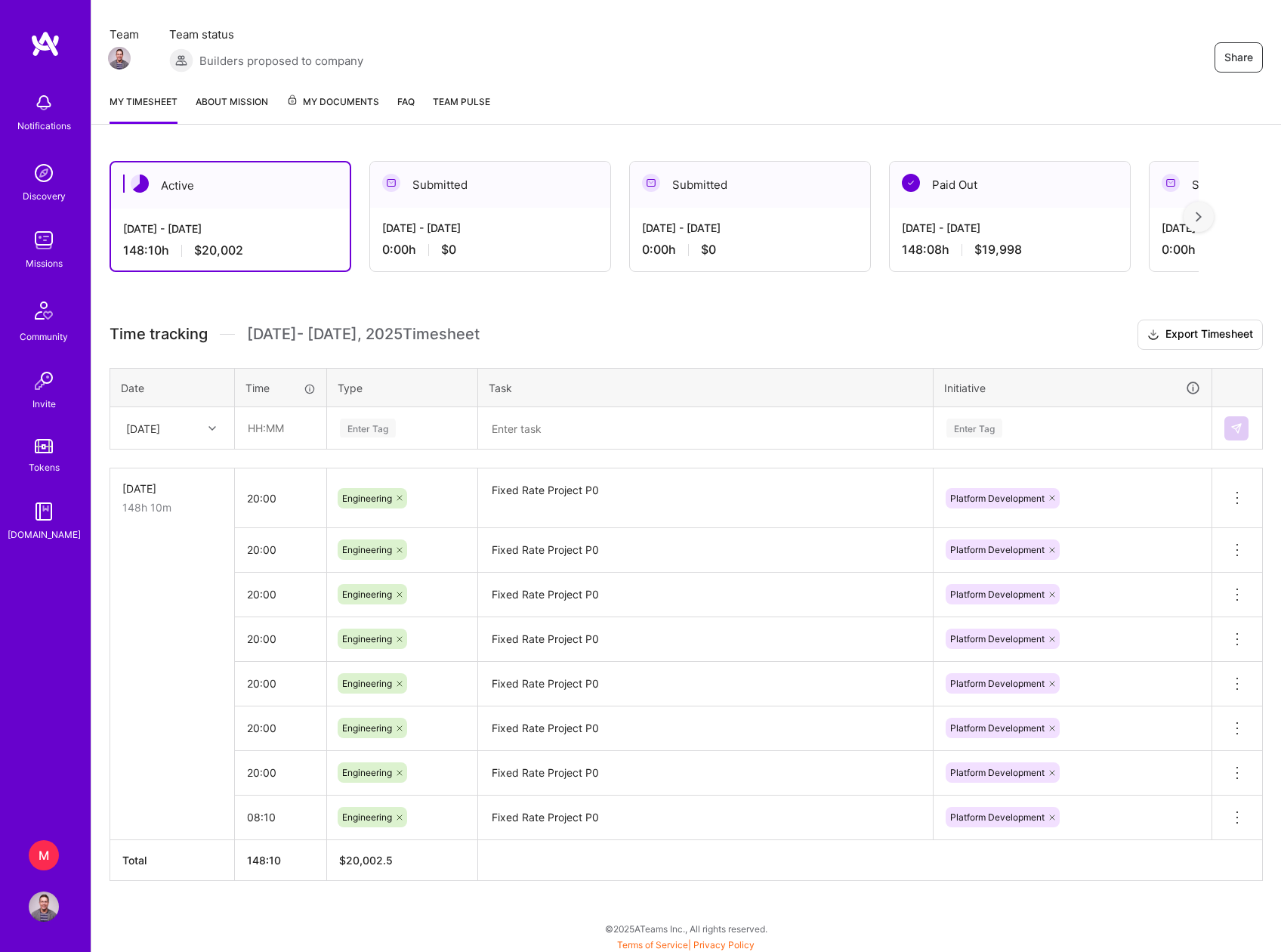
scroll to position [120, 0]
